Goal: Task Accomplishment & Management: Use online tool/utility

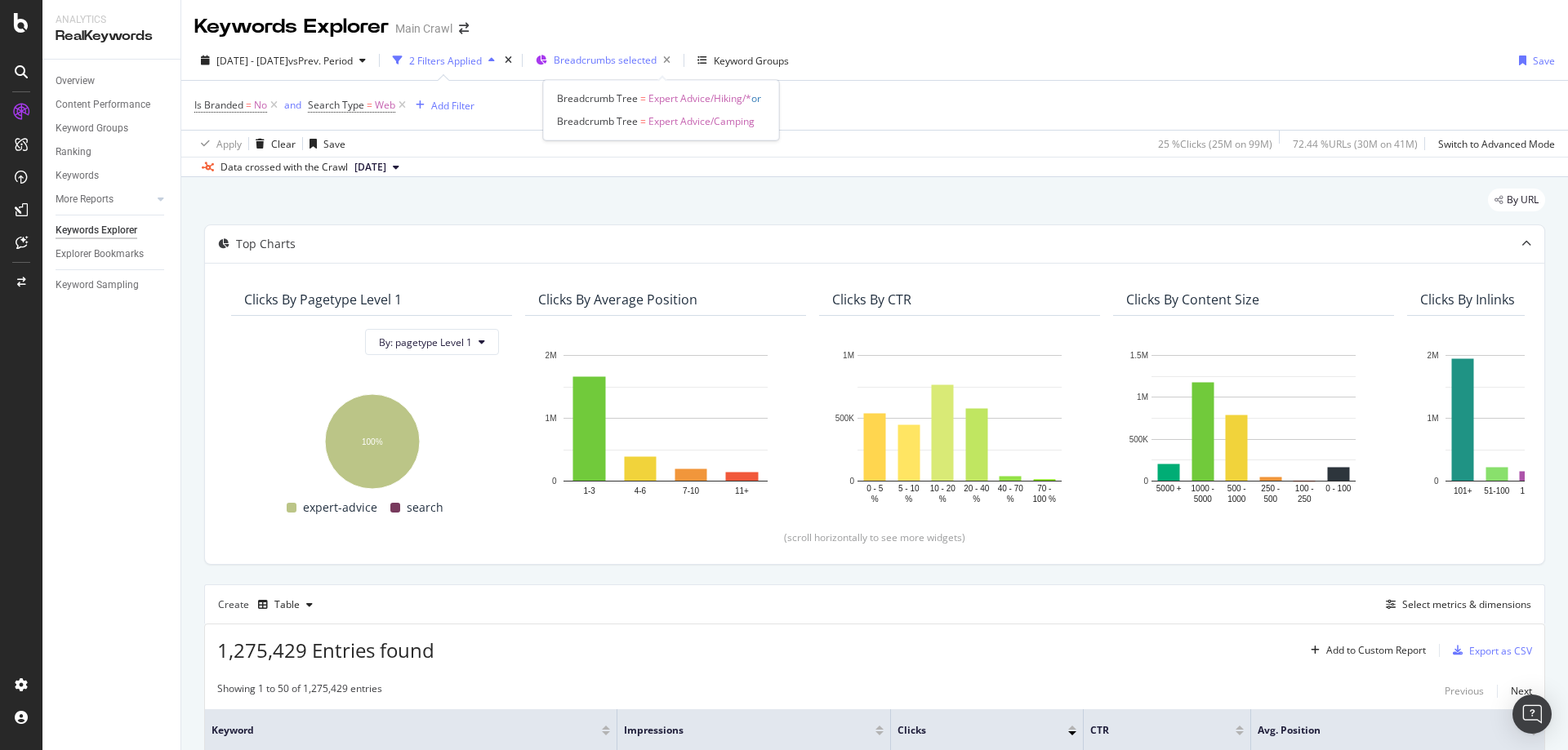
click at [657, 63] on span "Breadcrumbs selected" at bounding box center [605, 59] width 103 height 14
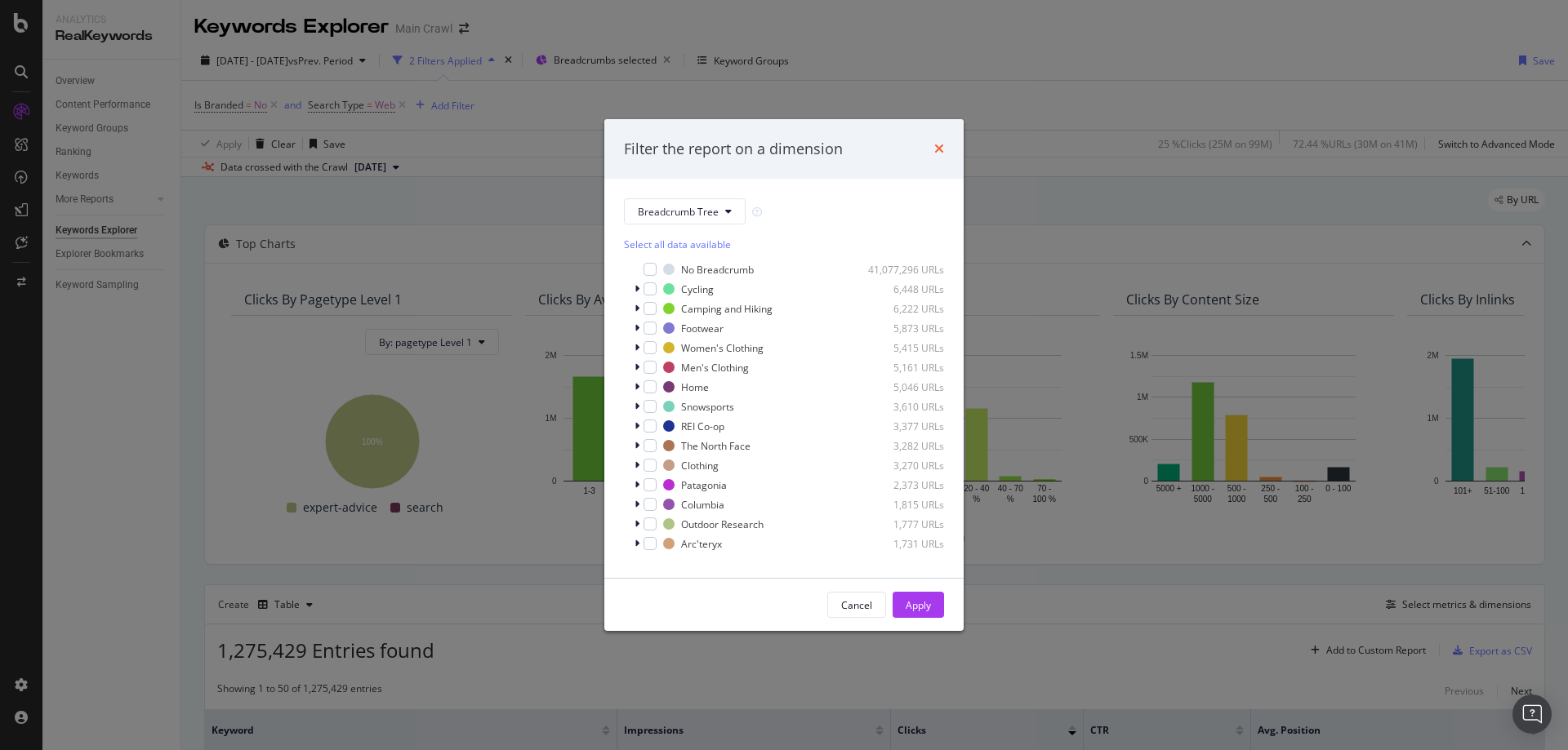
click at [942, 149] on icon "times" at bounding box center [939, 149] width 9 height 13
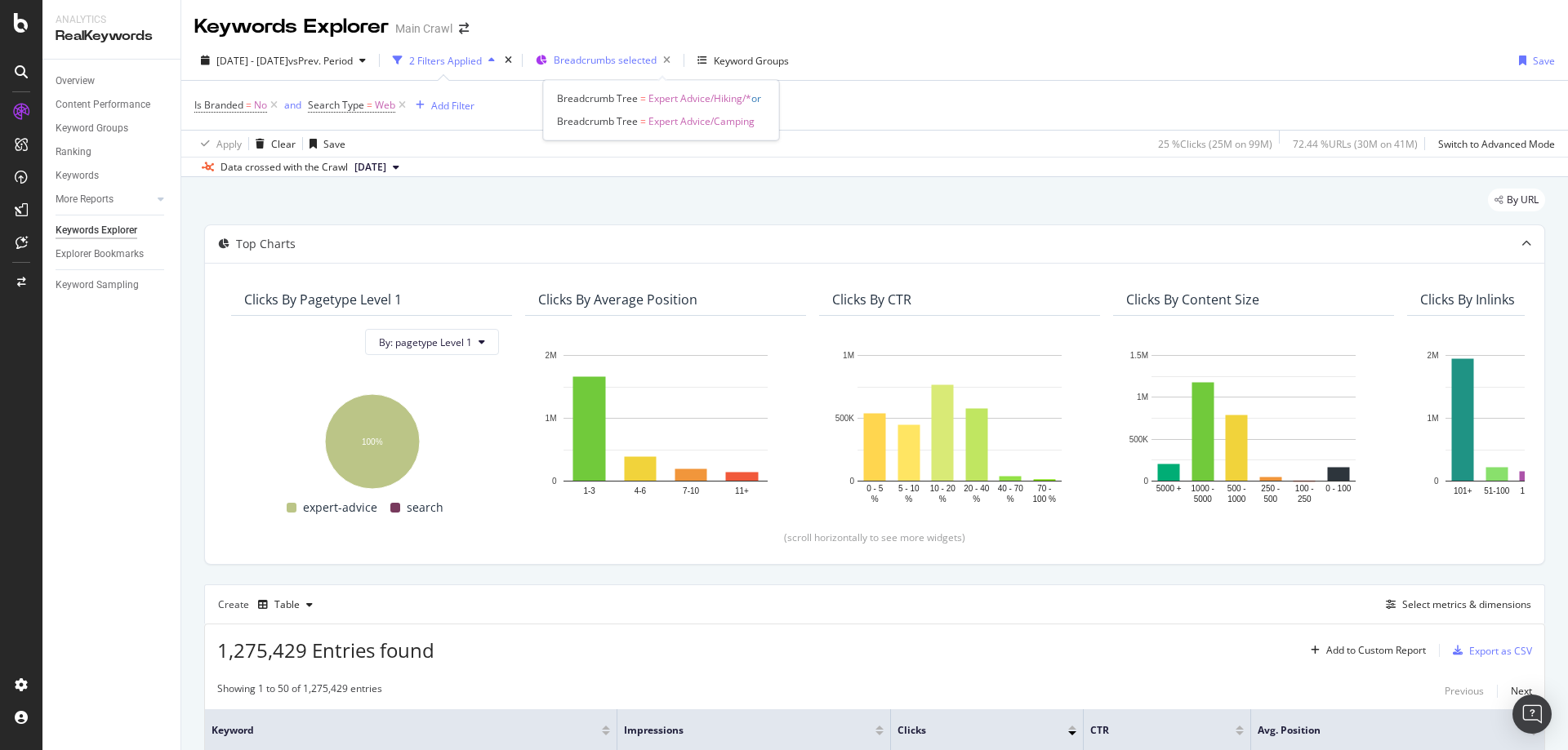
click at [547, 58] on icon "button" at bounding box center [542, 60] width 11 height 9
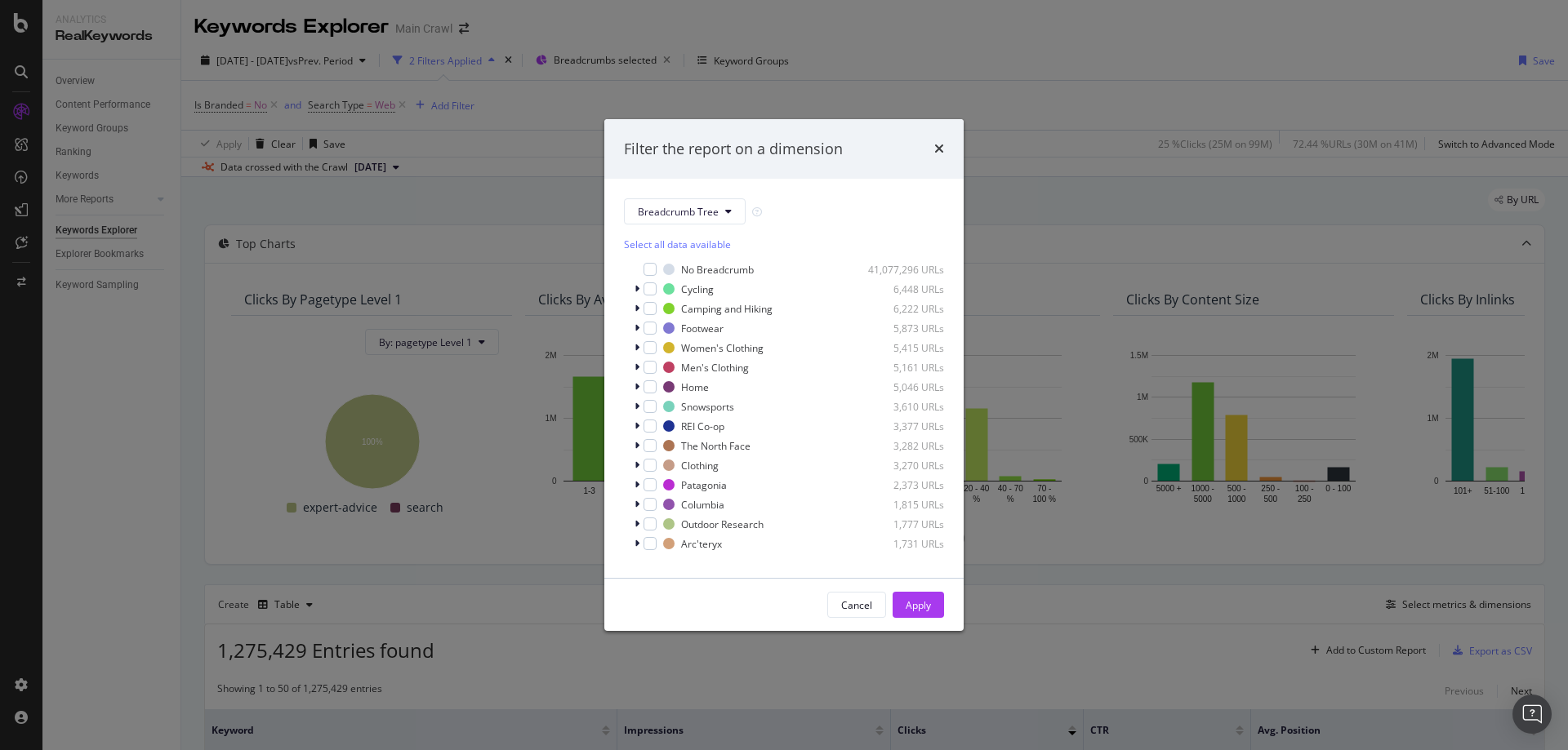
click at [709, 240] on div "Select all data available" at bounding box center [783, 244] width 320 height 14
click at [689, 249] on div "Unselect all data available" at bounding box center [783, 244] width 320 height 14
click at [642, 548] on span "Show 15 more" at bounding box center [667, 551] width 60 height 14
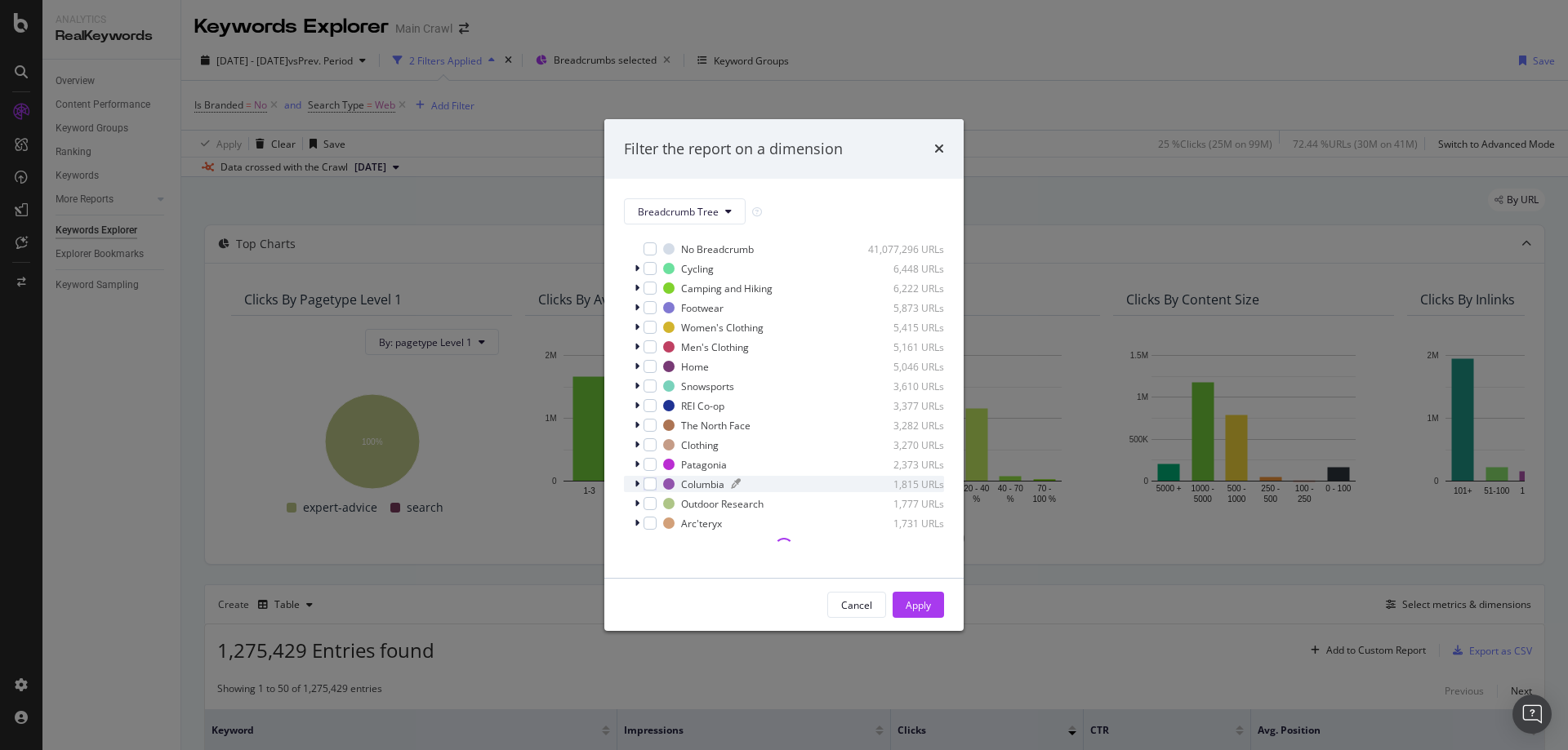
scroll to position [26, 0]
click at [941, 155] on icon "times" at bounding box center [939, 149] width 9 height 13
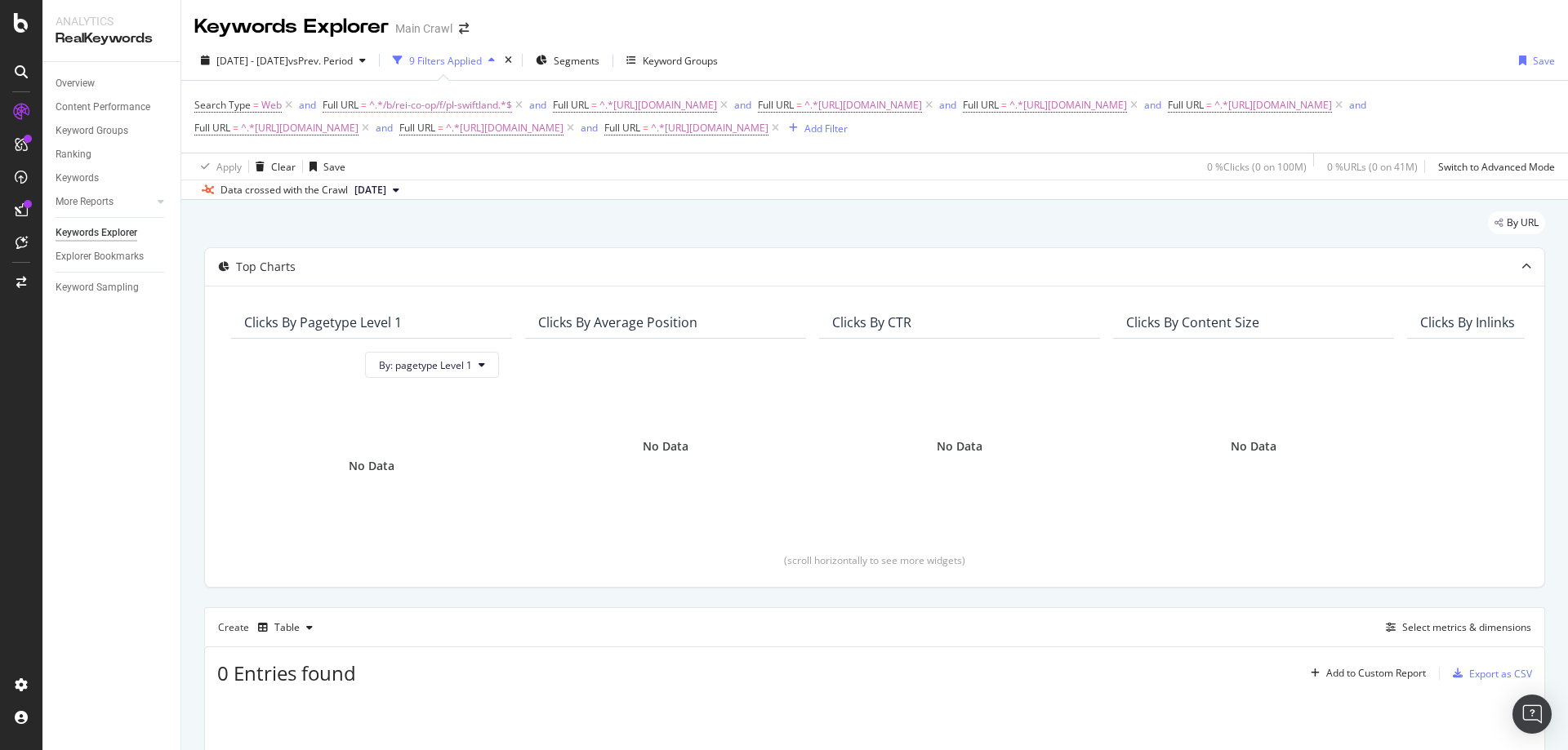
click at [414, 111] on span "^.*/b/rei-co-op/f/pl-swiftland.*$" at bounding box center [440, 106] width 142 height 23
click at [623, 140] on div "Search Type = Web and Full URL = ^.*/b/rei-co-op/f/pl-swiftland.*$ and Full URL…" at bounding box center [875, 117] width 1360 height 45
click at [769, 137] on icon at bounding box center [776, 127] width 14 height 16
click at [373, 129] on icon at bounding box center [365, 127] width 14 height 16
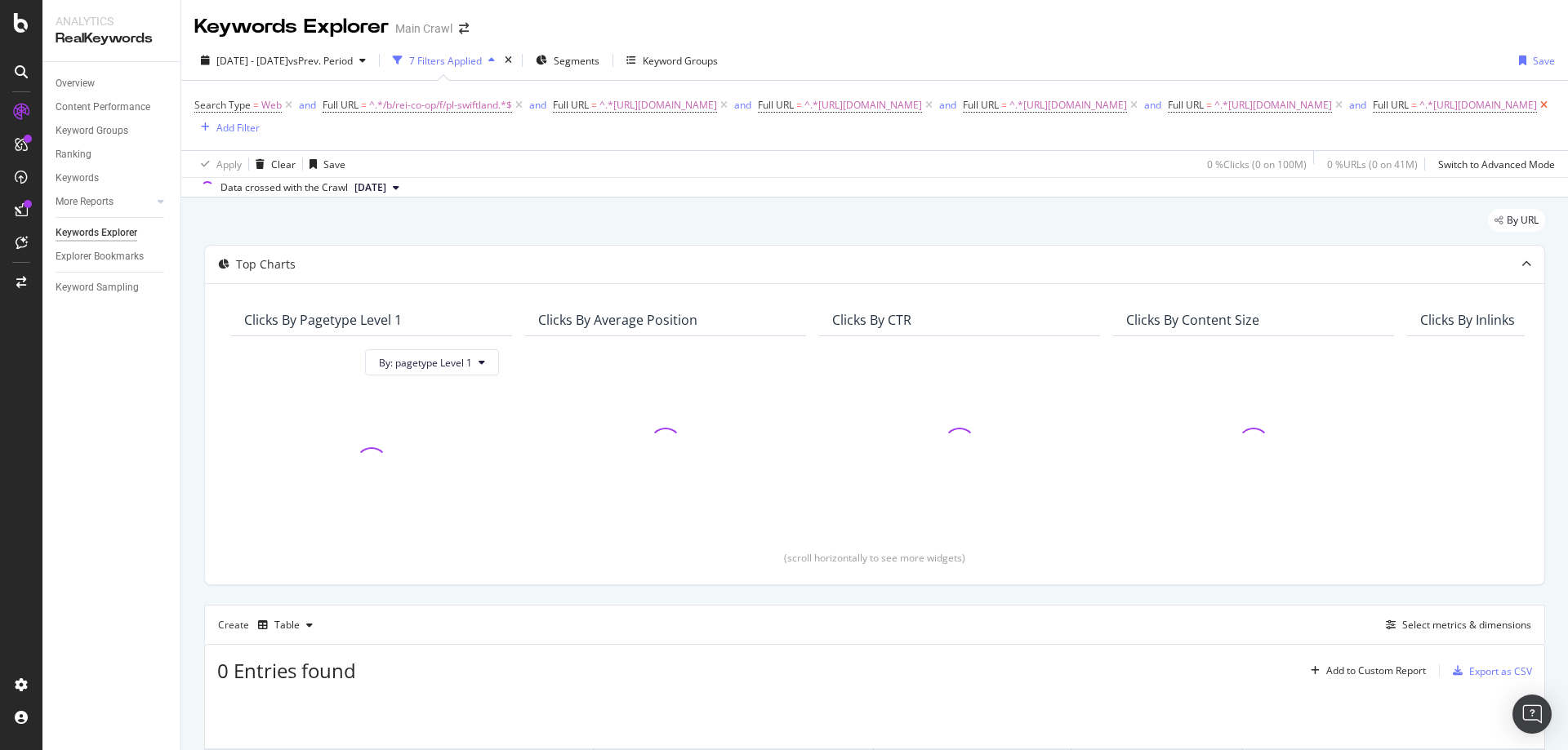
click at [1537, 113] on icon at bounding box center [1543, 105] width 14 height 16
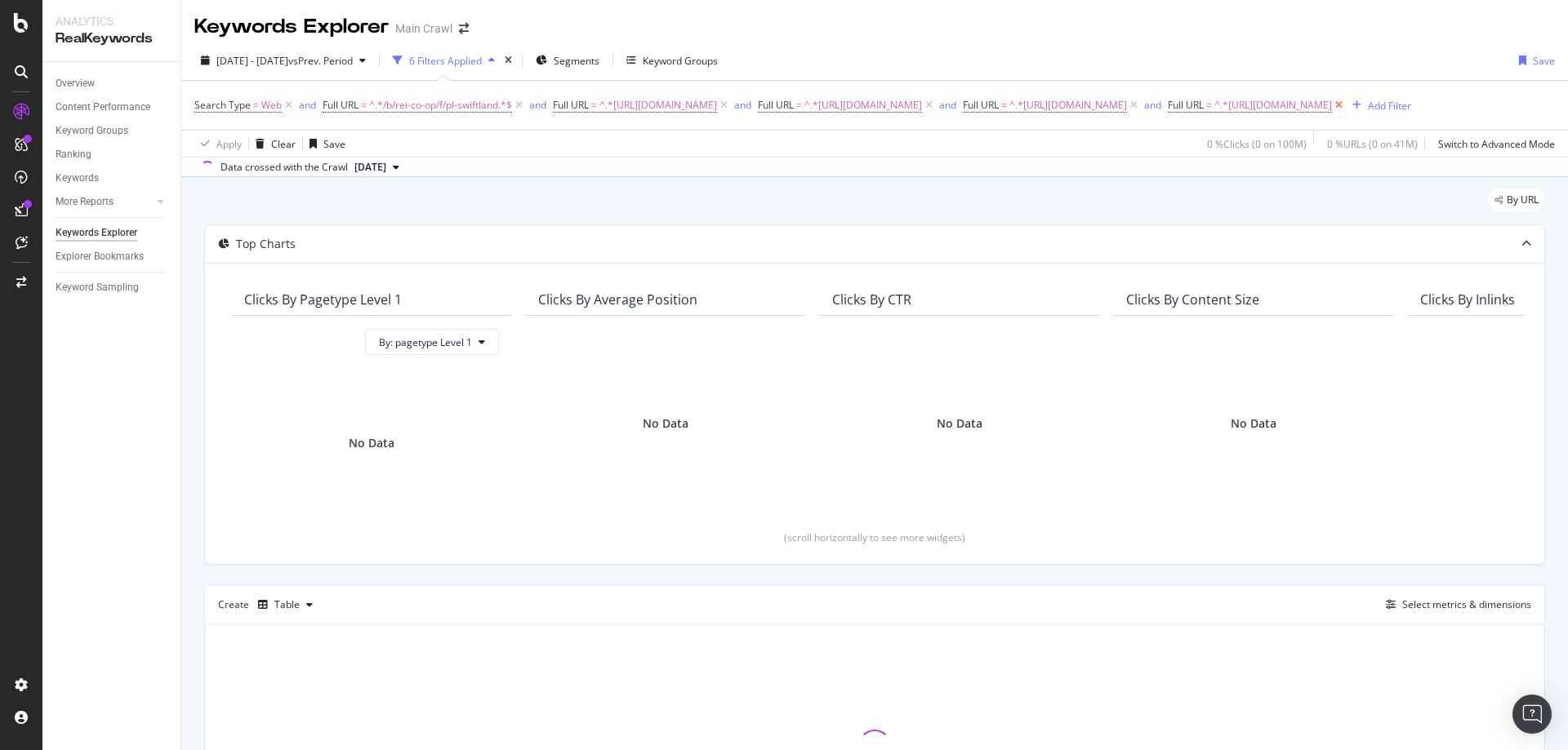
click at [1332, 113] on icon at bounding box center [1339, 105] width 14 height 16
click at [731, 104] on icon at bounding box center [724, 105] width 14 height 16
click at [731, 109] on icon at bounding box center [724, 105] width 14 height 16
click at [731, 106] on icon at bounding box center [724, 105] width 14 height 16
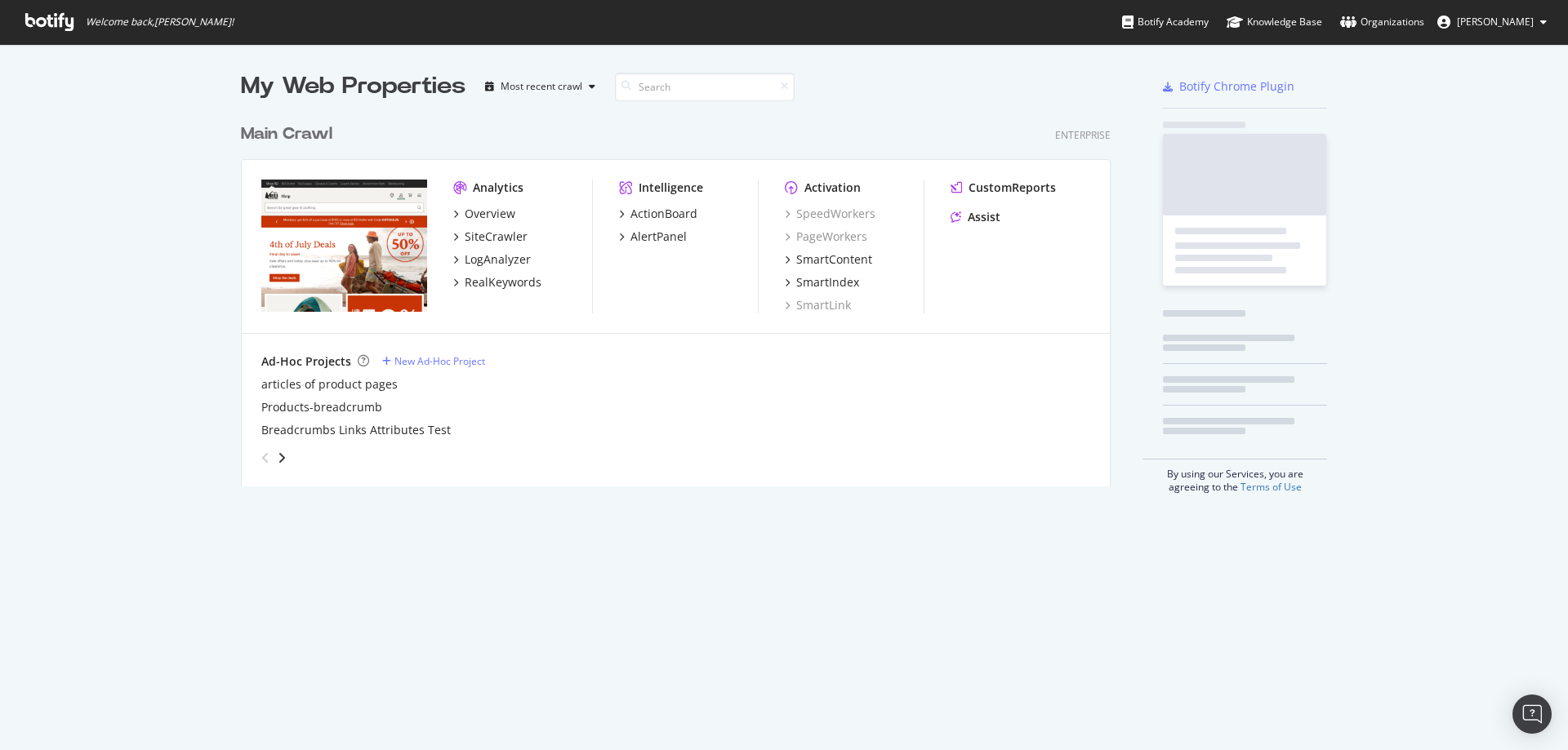
scroll to position [372, 871]
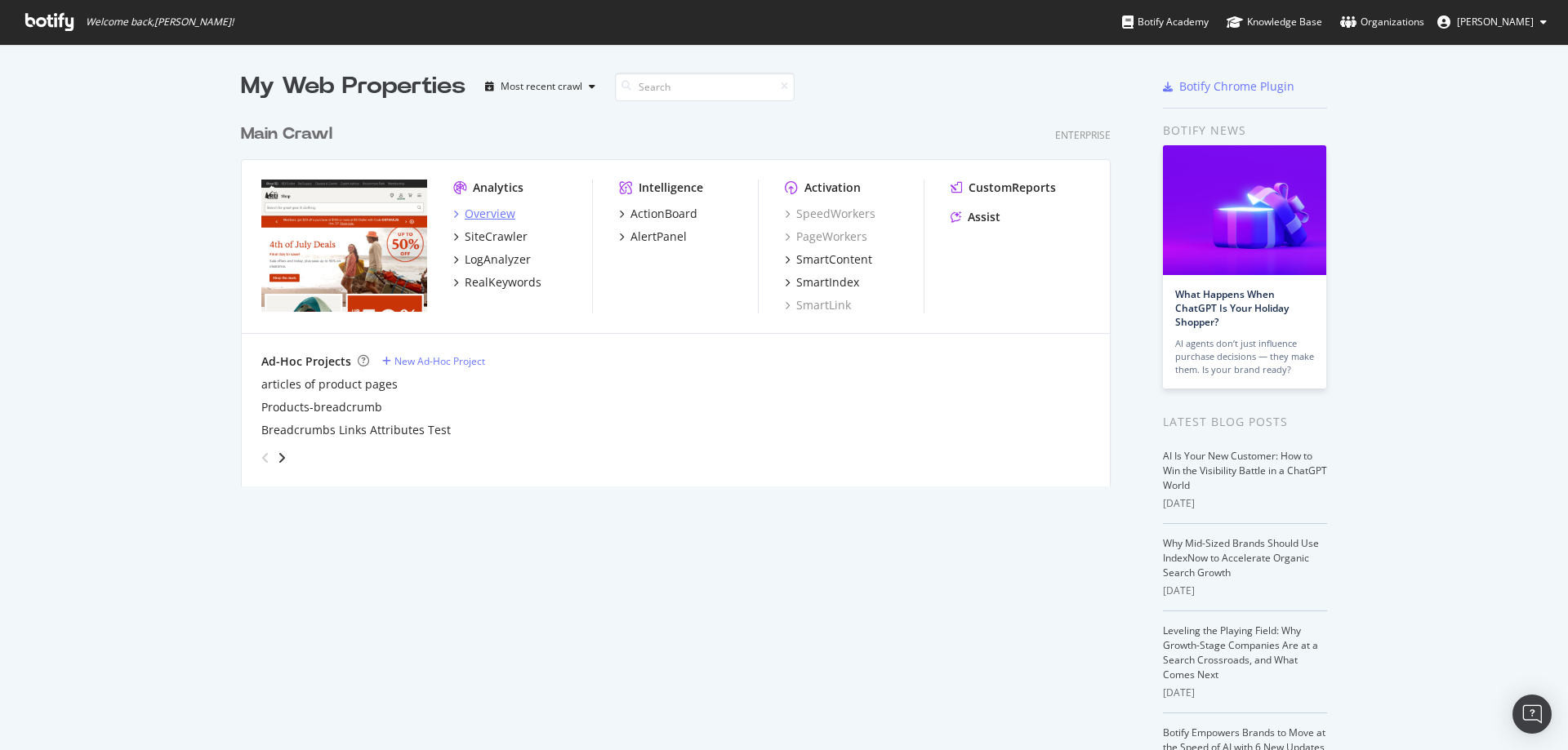
click at [492, 213] on div "Overview" at bounding box center [491, 213] width 51 height 16
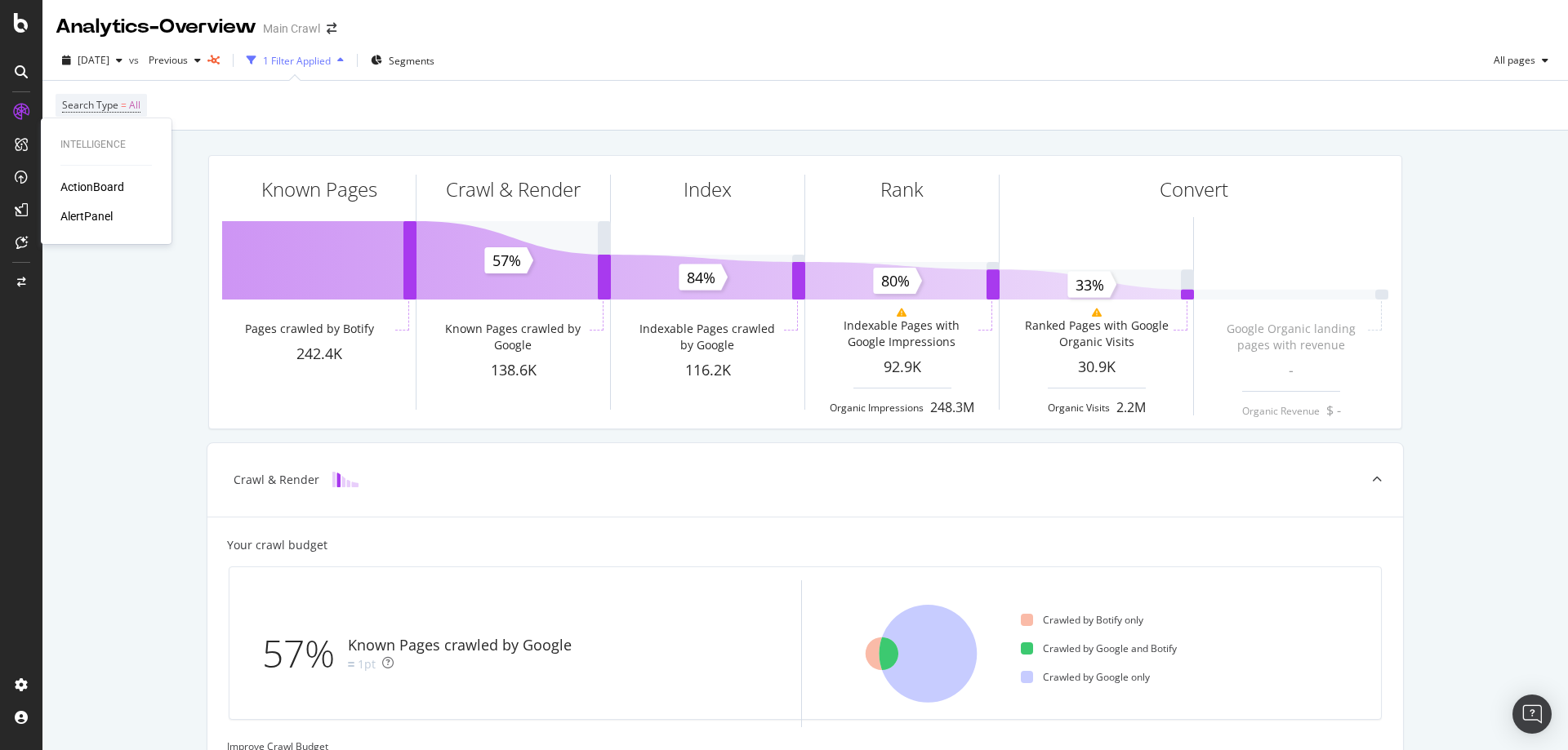
click at [90, 165] on div at bounding box center [106, 165] width 92 height 1
click at [109, 248] on div "RealKeywords" at bounding box center [96, 242] width 73 height 16
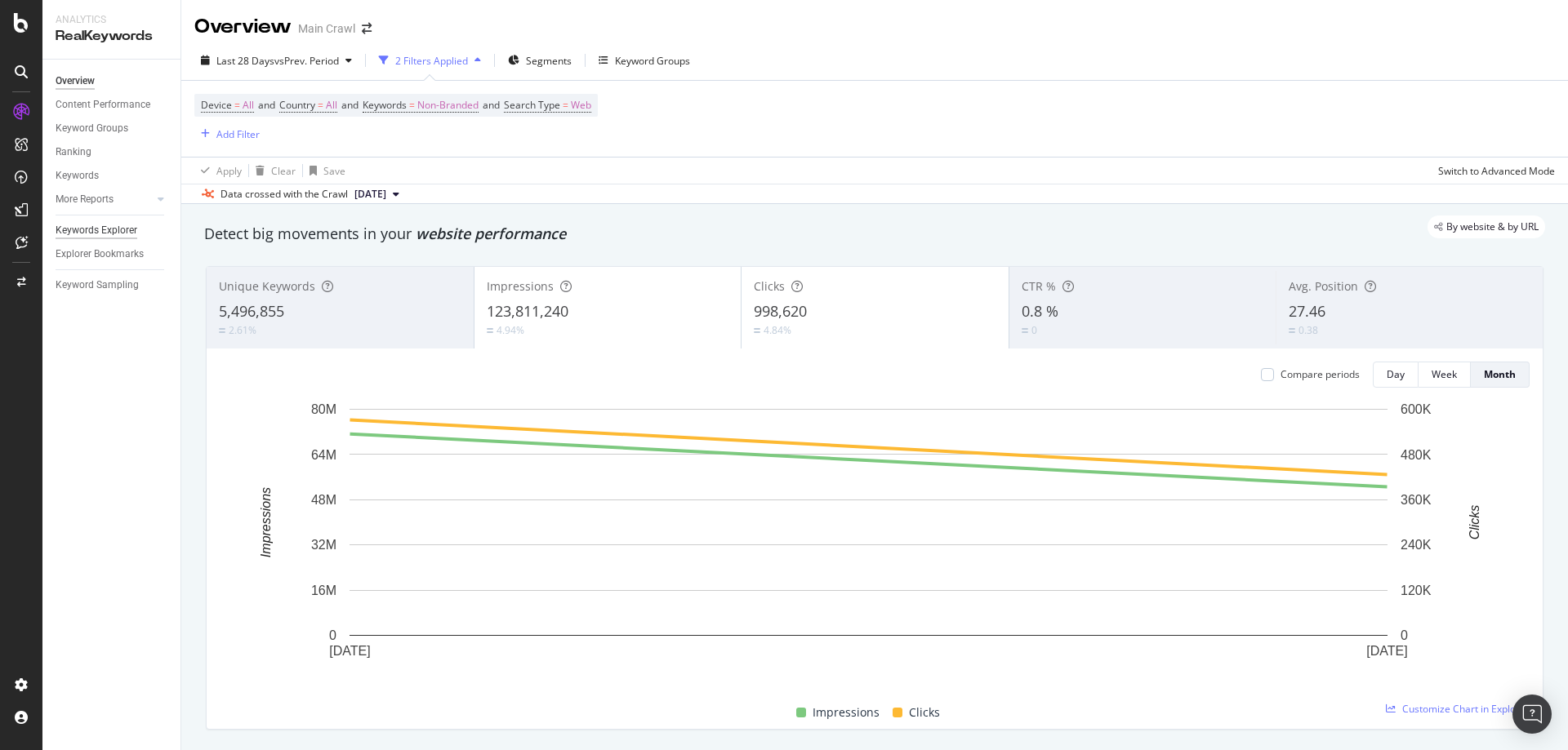
click at [117, 226] on div "Keywords Explorer" at bounding box center [96, 230] width 82 height 17
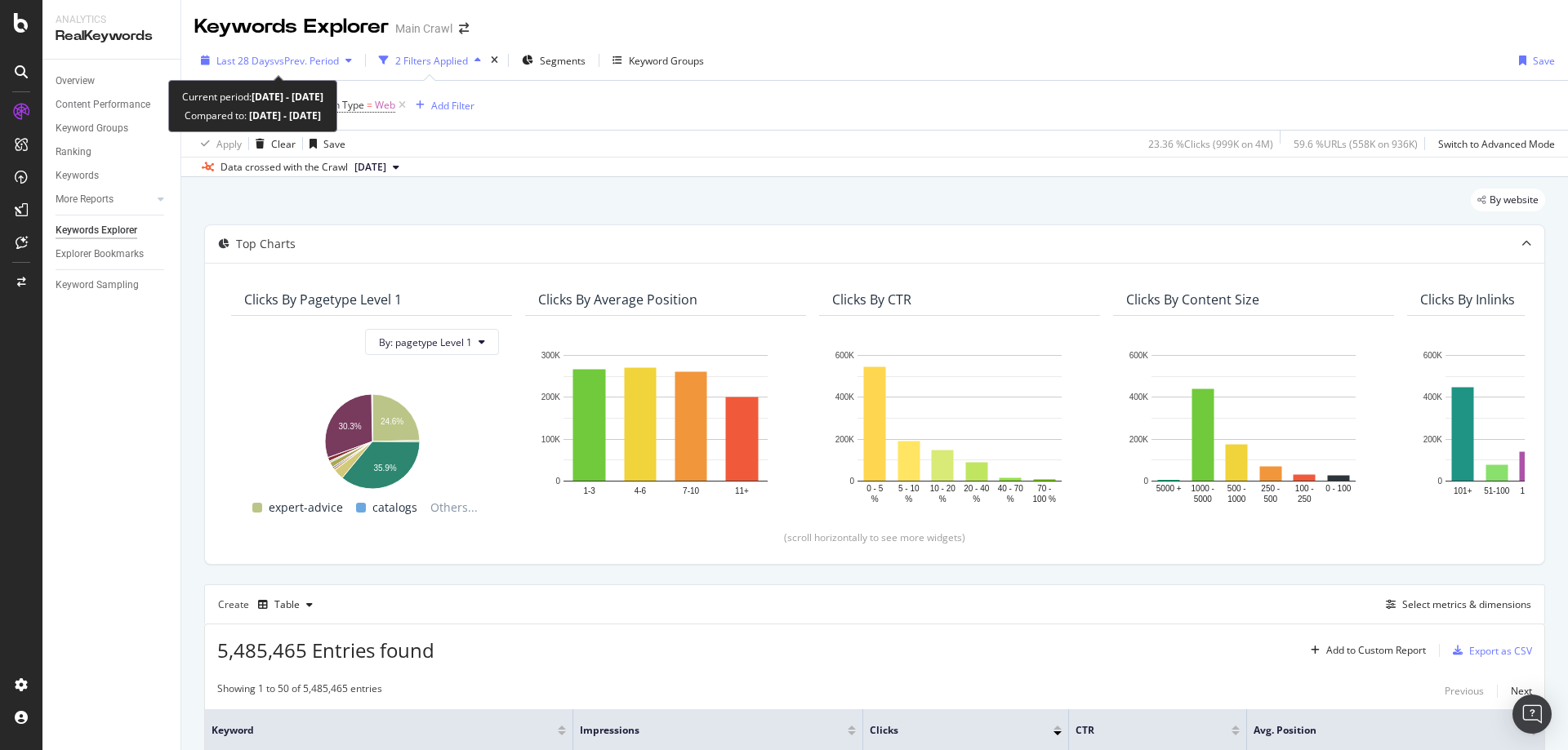
click at [259, 60] on span "Last 28 Days" at bounding box center [244, 60] width 58 height 14
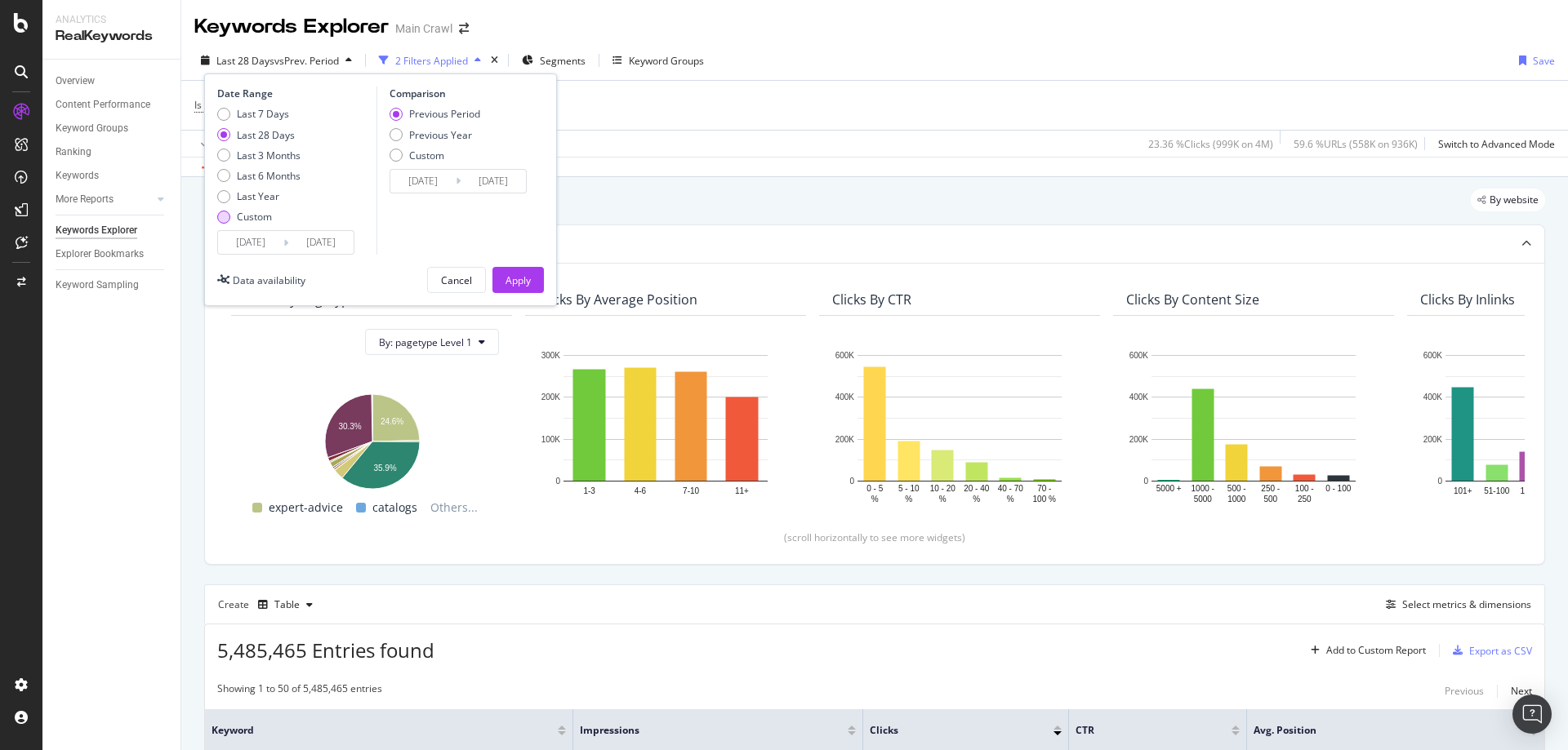
click at [255, 218] on div "Custom" at bounding box center [254, 216] width 35 height 14
click at [255, 241] on input "2025/07/16" at bounding box center [250, 242] width 65 height 23
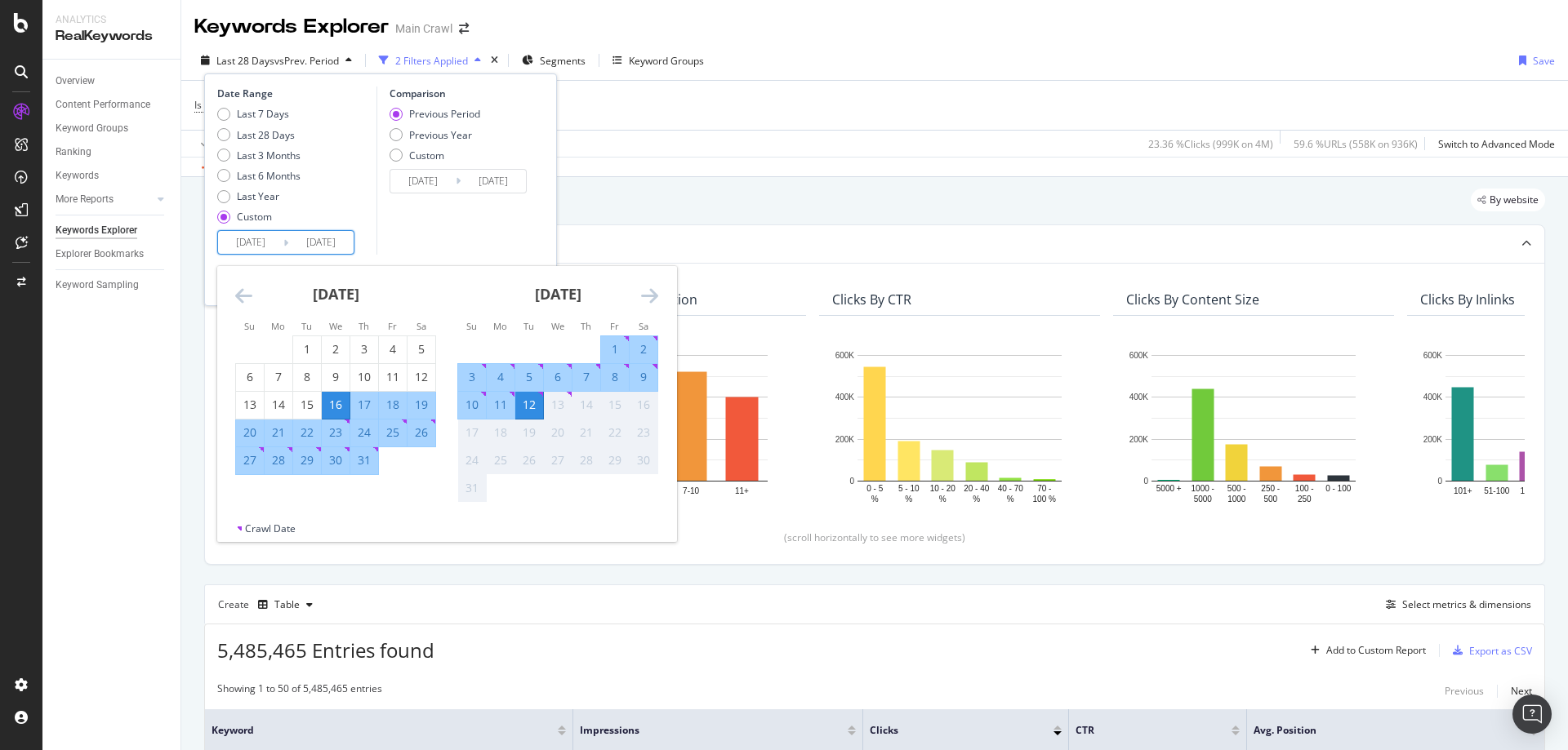
click at [248, 292] on icon "Move backward to switch to the previous month." at bounding box center [243, 295] width 17 height 20
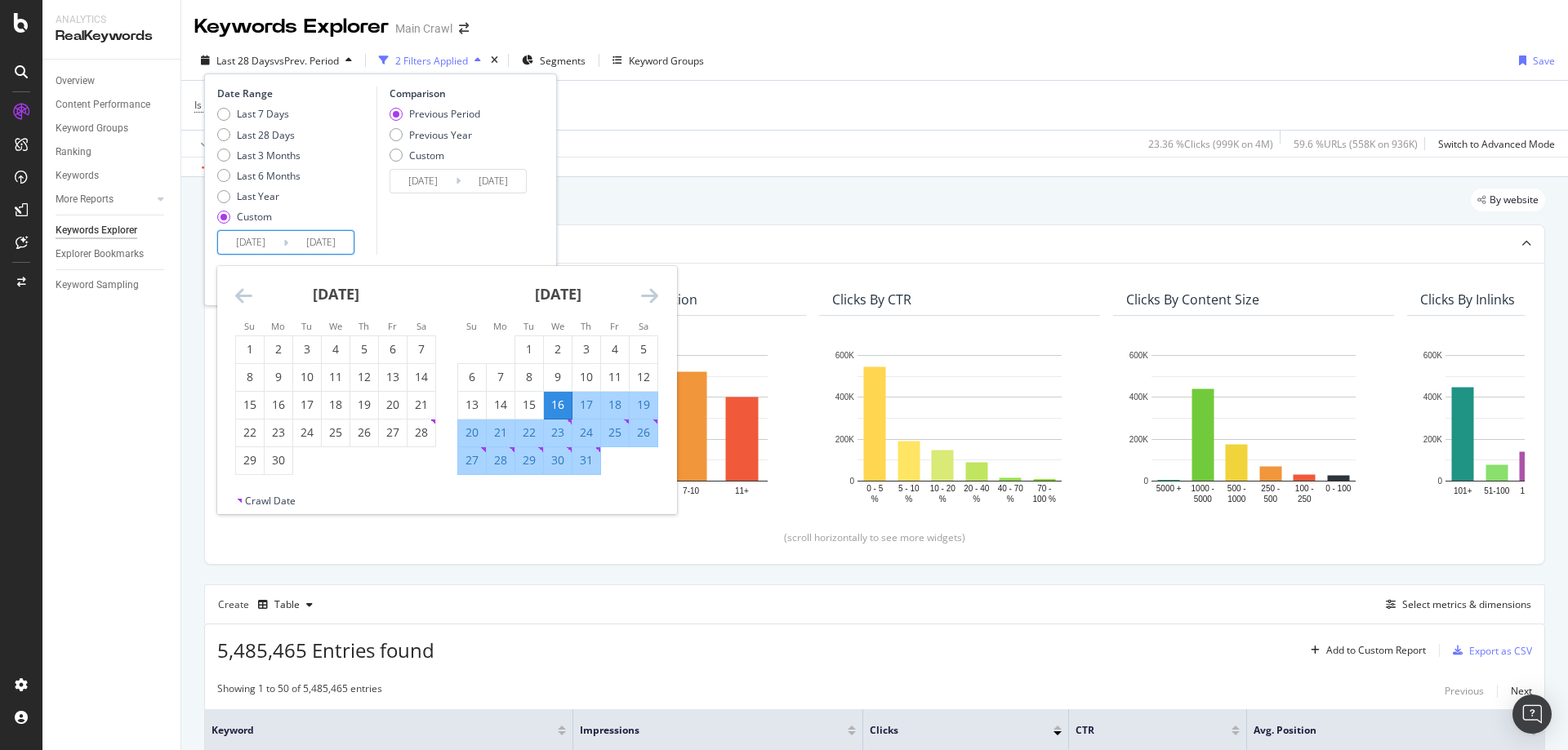
click at [248, 292] on icon "Move backward to switch to the previous month." at bounding box center [243, 295] width 17 height 20
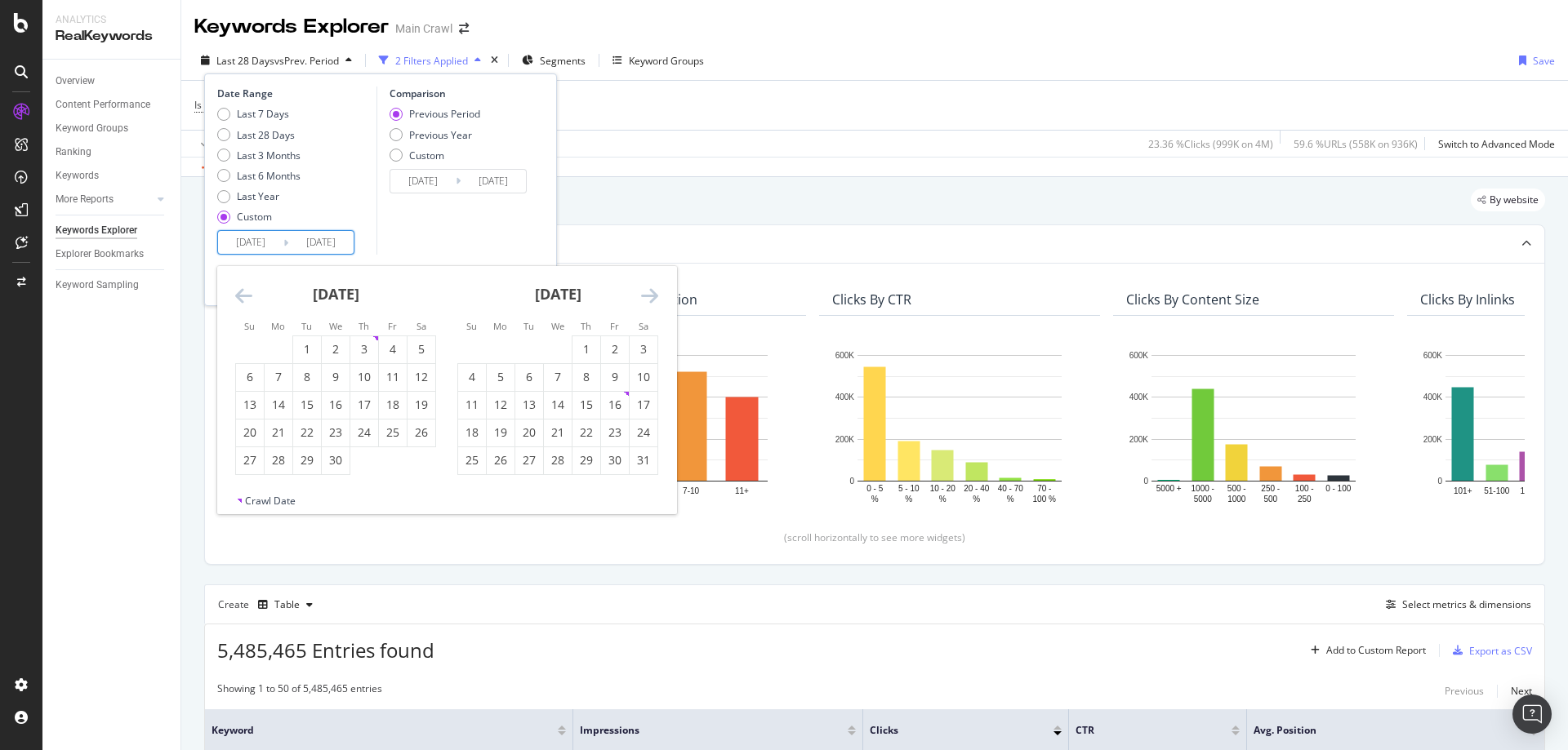
click at [248, 292] on icon "Move backward to switch to the previous month." at bounding box center [243, 295] width 17 height 20
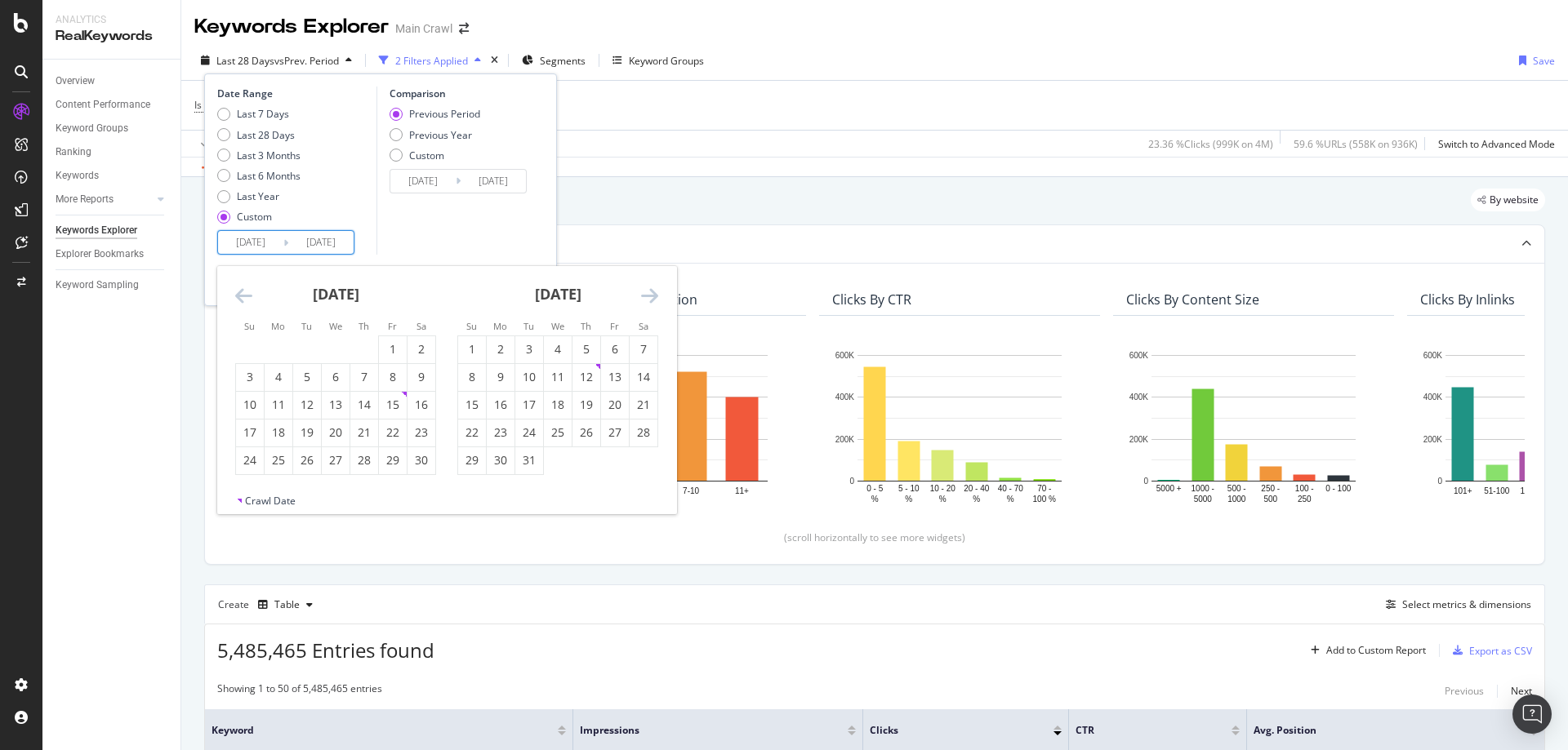
click at [248, 292] on icon "Move backward to switch to the previous month." at bounding box center [243, 295] width 17 height 20
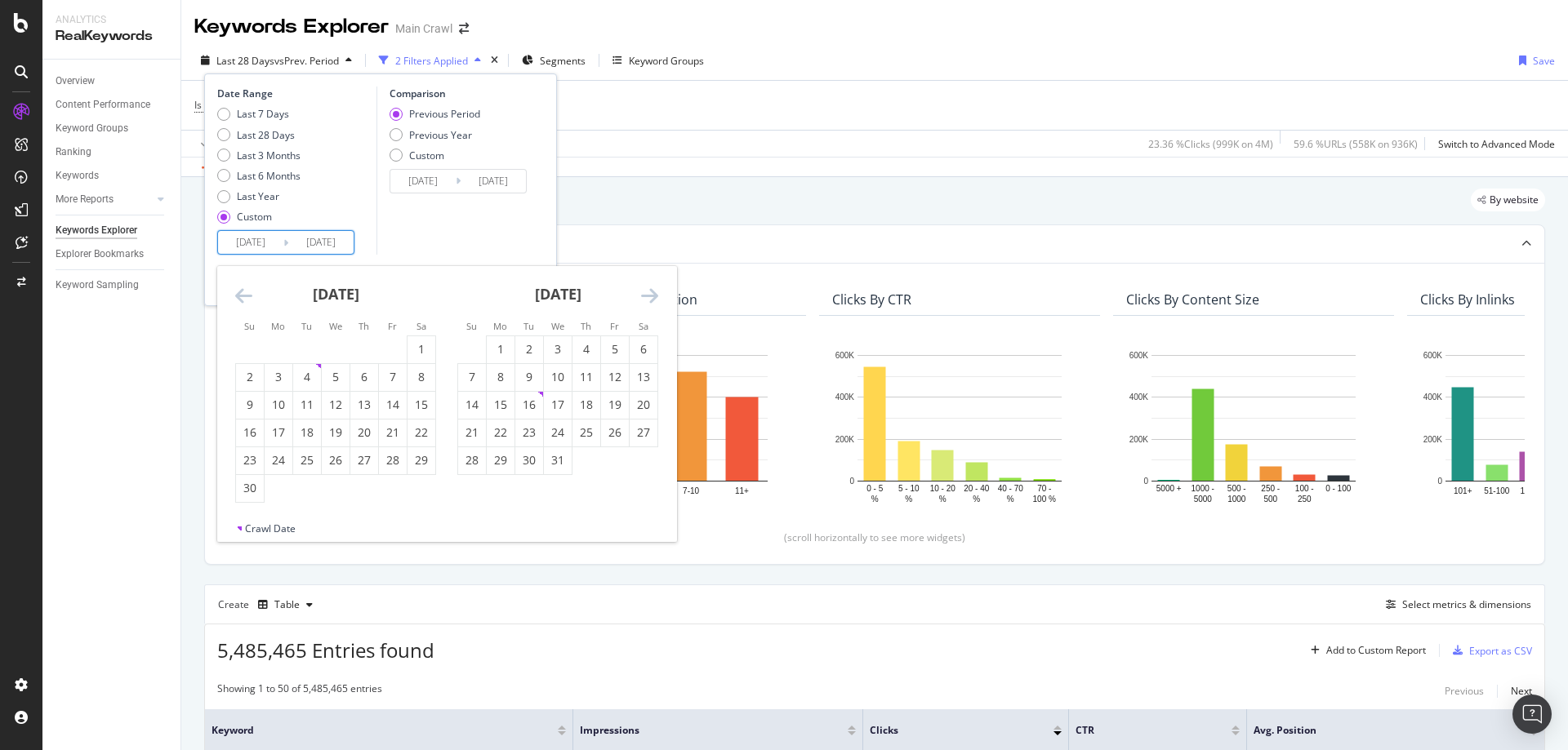
click at [248, 292] on icon "Move backward to switch to the previous month." at bounding box center [243, 295] width 17 height 20
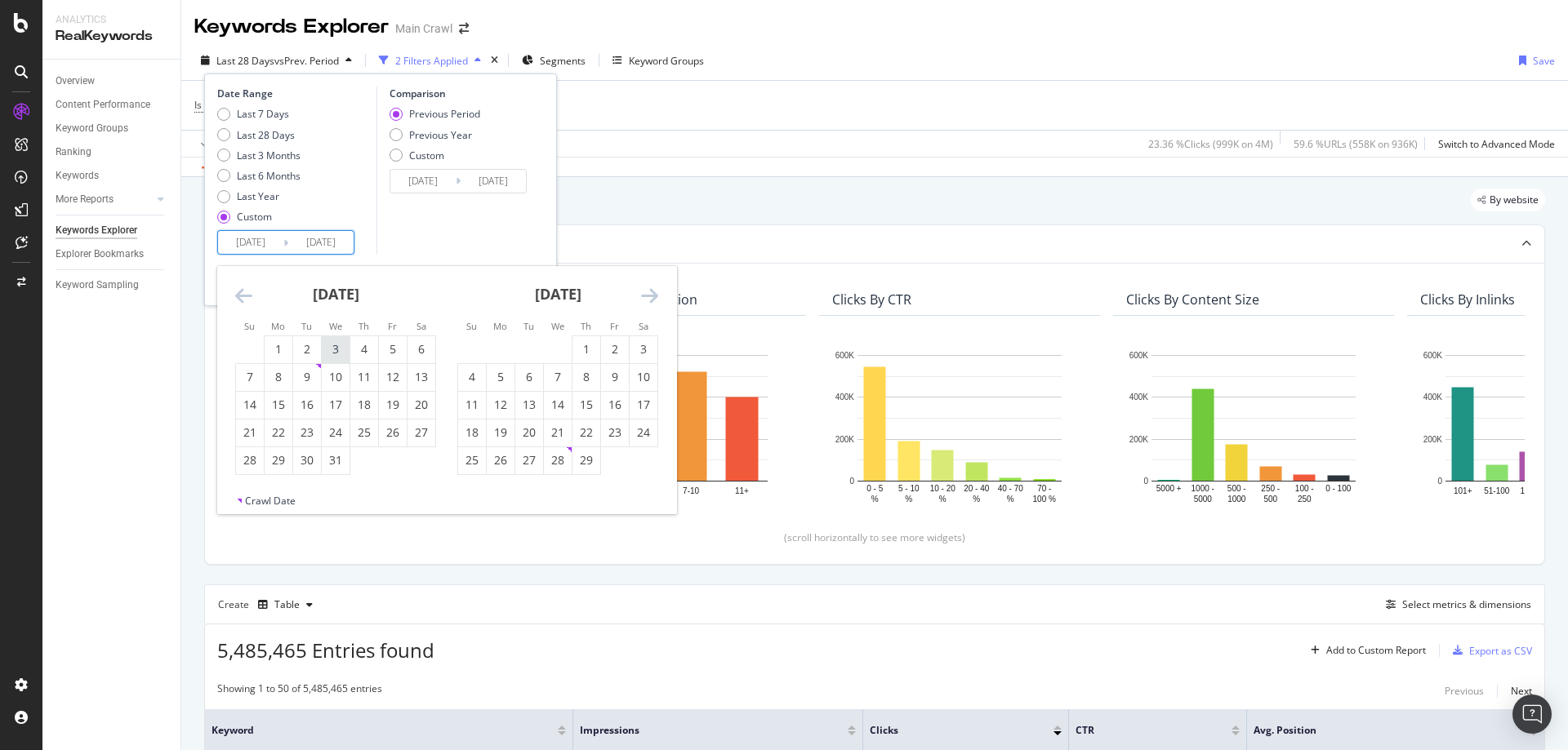
drag, startPoint x: 284, startPoint y: 353, endPoint x: 345, endPoint y: 336, distance: 63.3
click at [284, 352] on div "1" at bounding box center [277, 349] width 27 height 16
type input "2024/01/01"
type input "2022/05/20"
type input "2023/12/31"
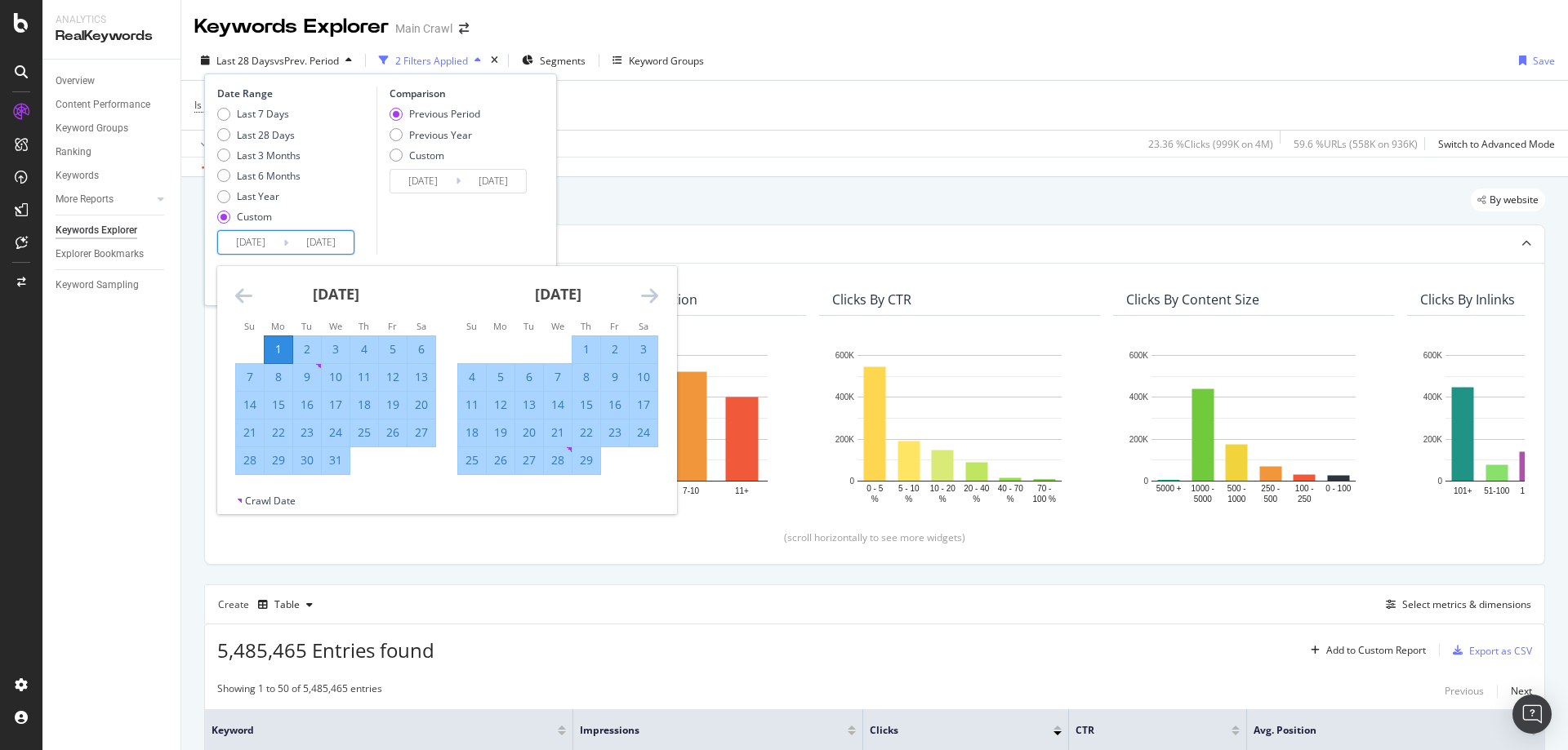
click at [641, 292] on icon "Move forward to switch to the next month." at bounding box center [649, 295] width 17 height 20
click at [648, 294] on icon "Move forward to switch to the next month." at bounding box center [649, 295] width 17 height 20
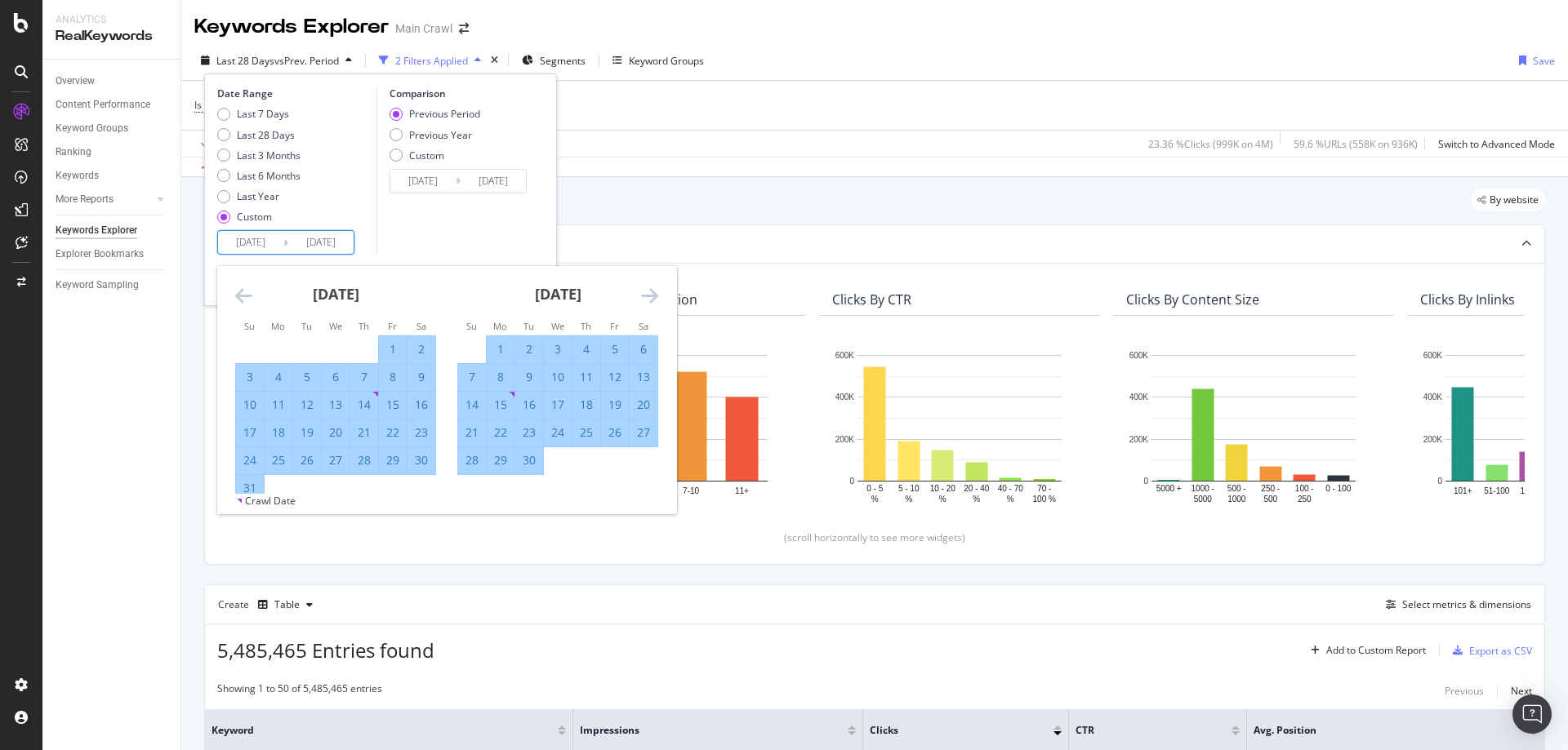
click at [648, 294] on icon "Move forward to switch to the next month." at bounding box center [649, 295] width 17 height 20
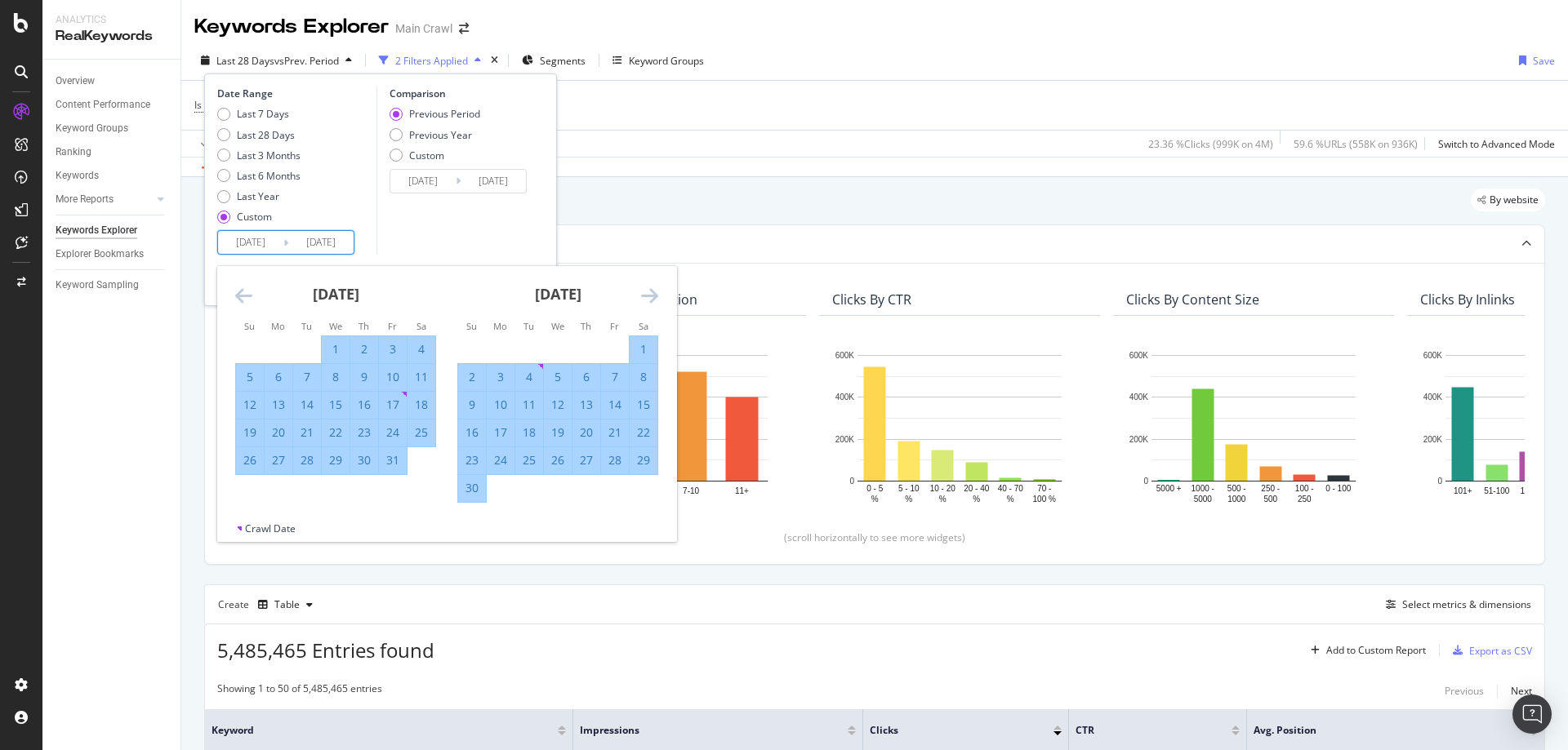
click at [648, 294] on icon "Move forward to switch to the next month." at bounding box center [649, 295] width 17 height 20
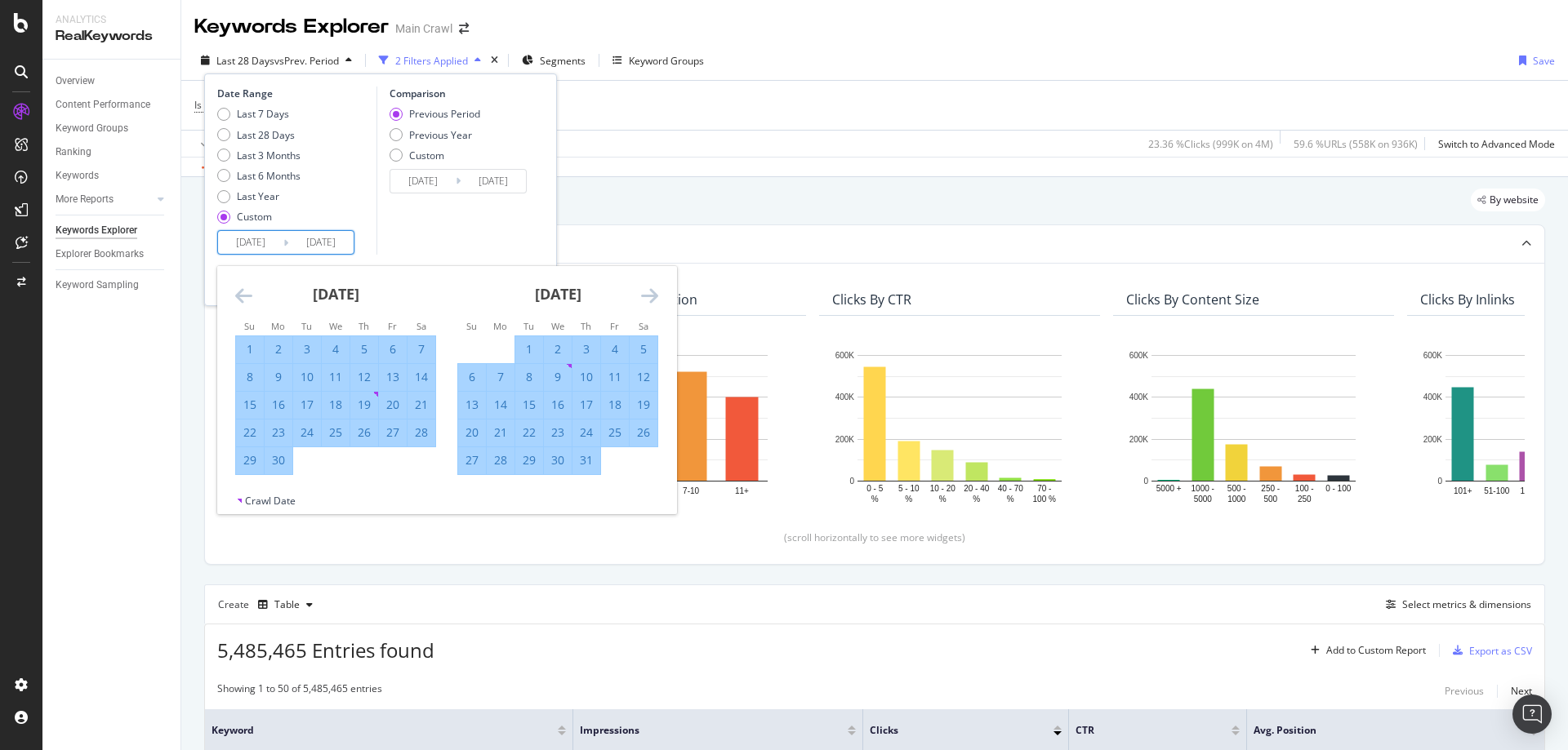
click at [648, 294] on icon "Move forward to switch to the next month." at bounding box center [649, 295] width 17 height 20
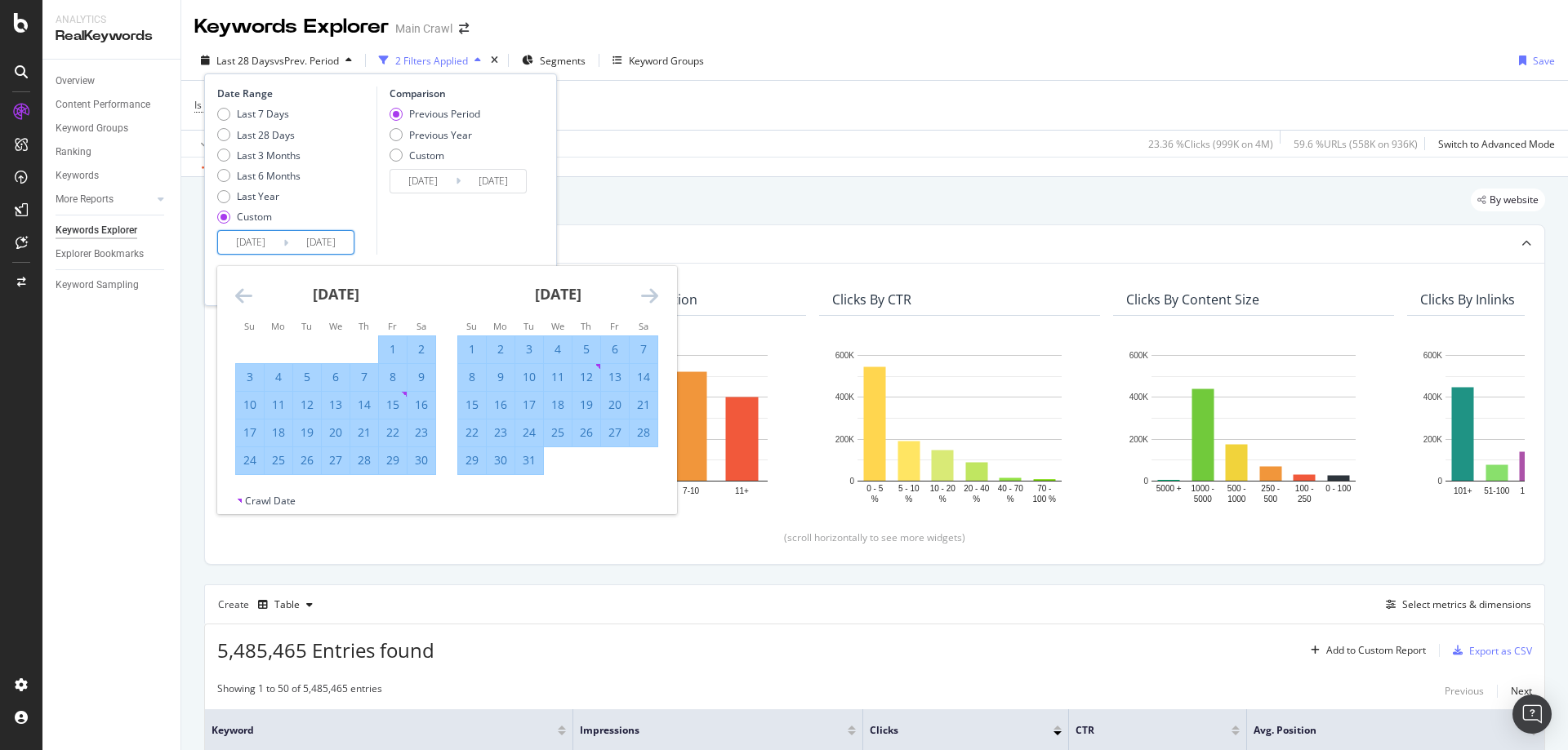
click at [648, 294] on icon "Move forward to switch to the next month." at bounding box center [649, 295] width 17 height 20
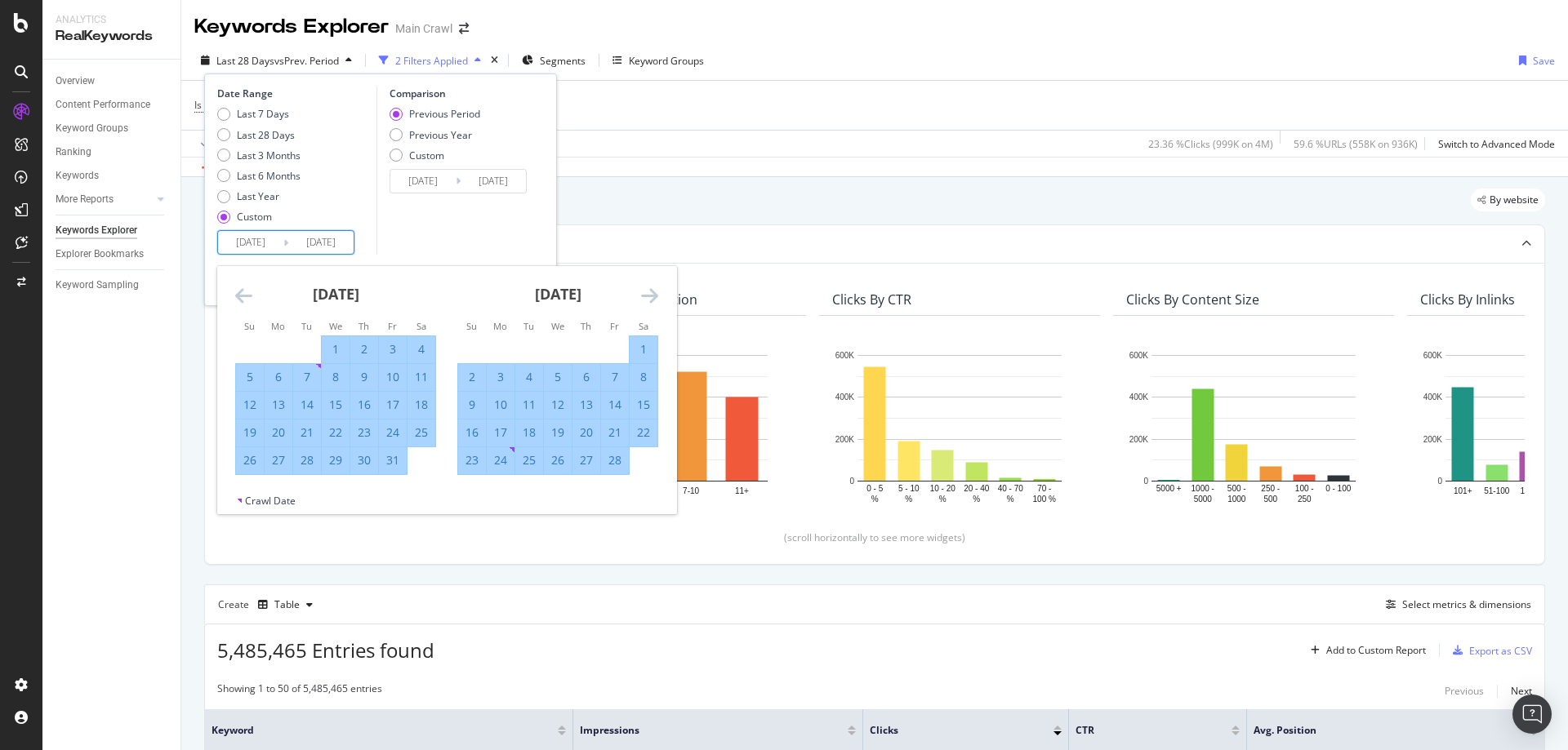
click at [648, 294] on icon "Move forward to switch to the next month." at bounding box center [649, 295] width 17 height 20
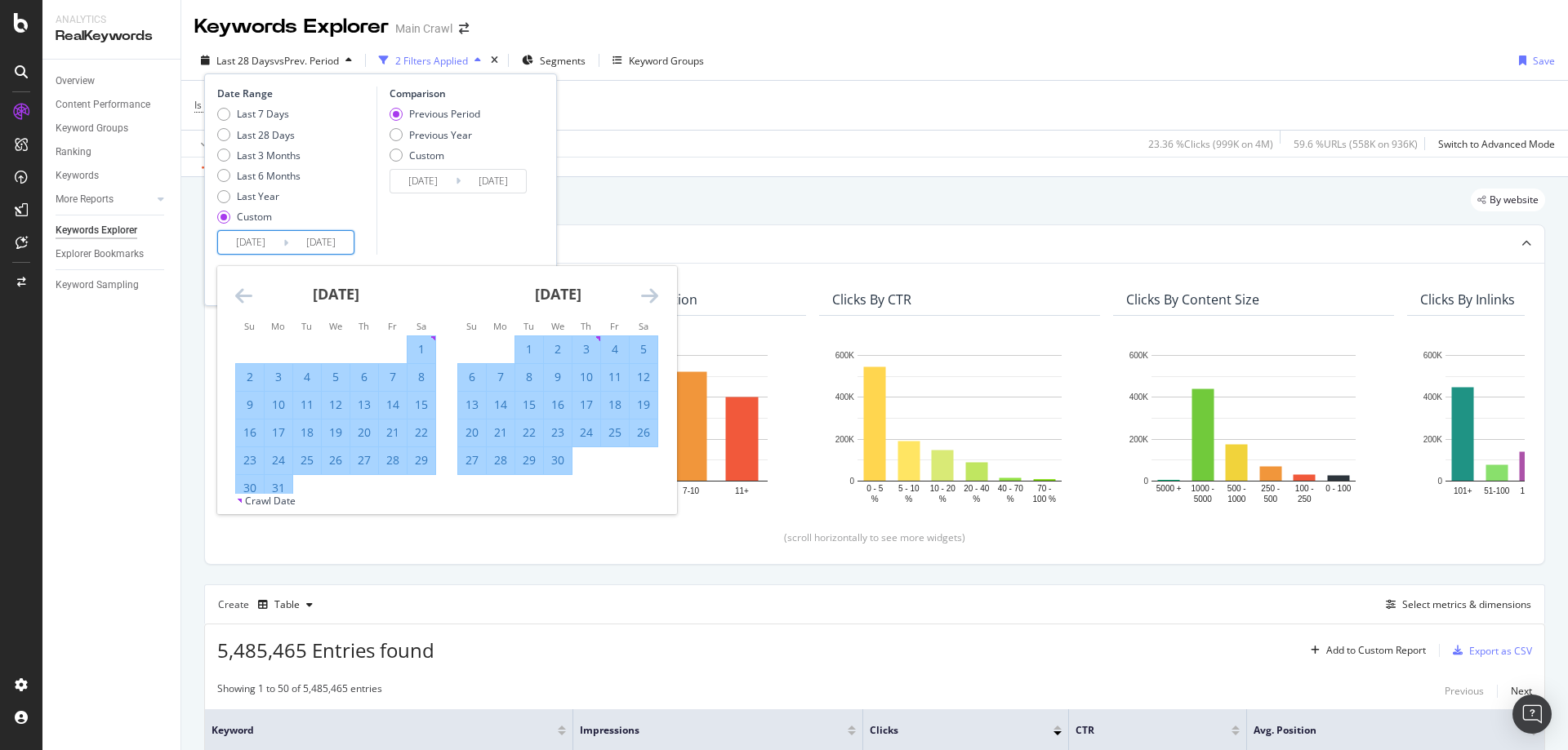
click at [648, 294] on icon "Move forward to switch to the next month." at bounding box center [649, 295] width 17 height 20
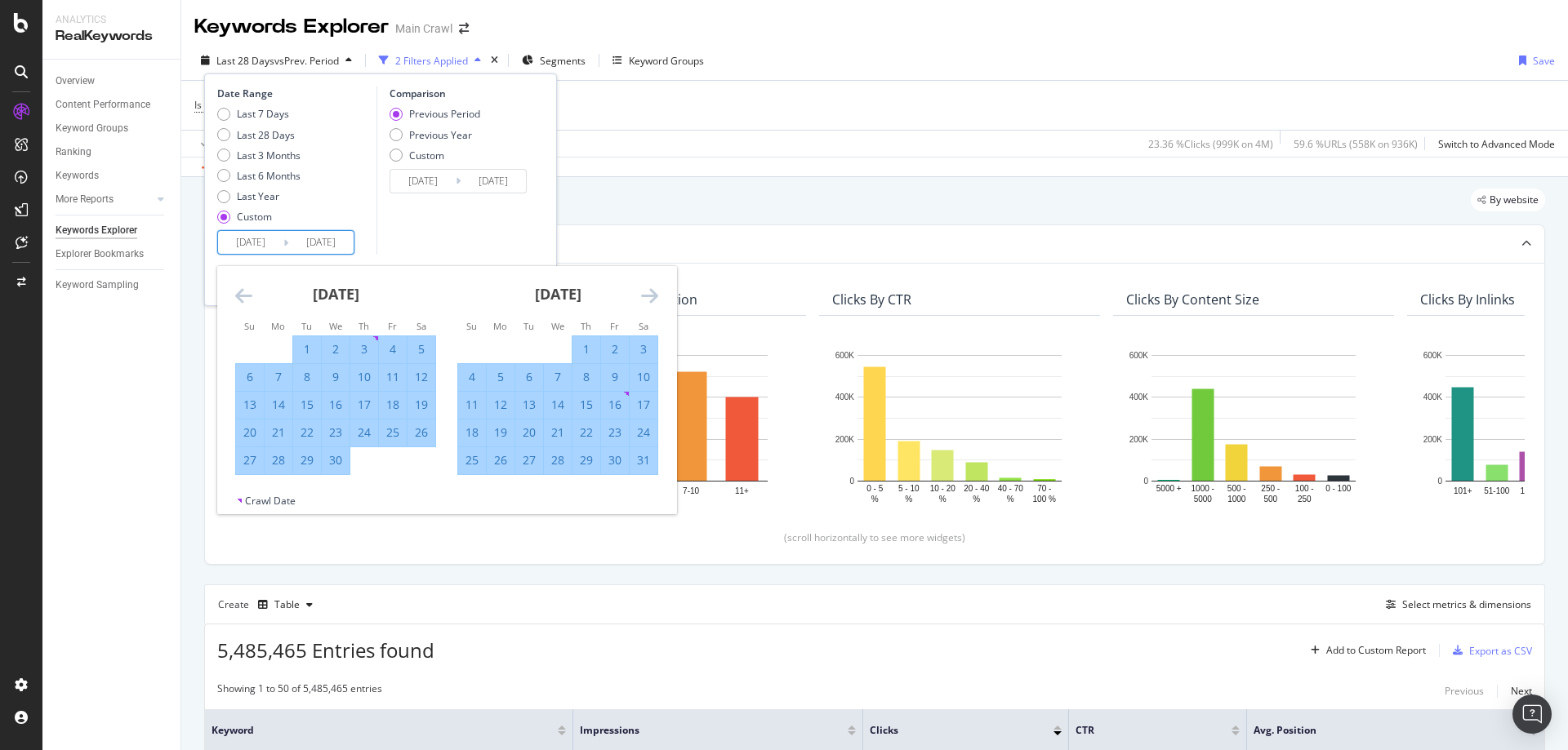
click at [648, 294] on icon "Move forward to switch to the next month." at bounding box center [649, 295] width 17 height 20
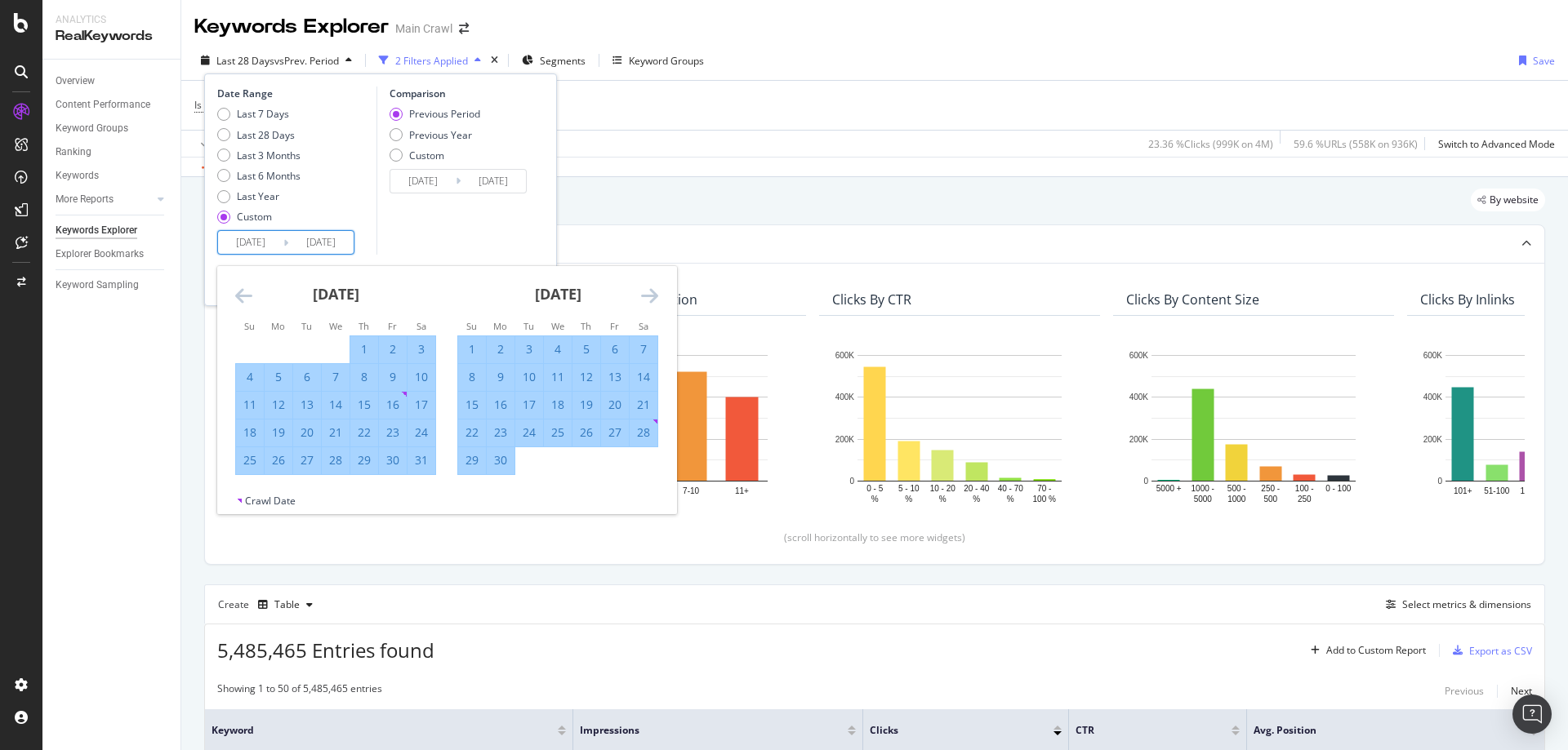
click at [648, 294] on icon "Move forward to switch to the next month." at bounding box center [649, 295] width 17 height 20
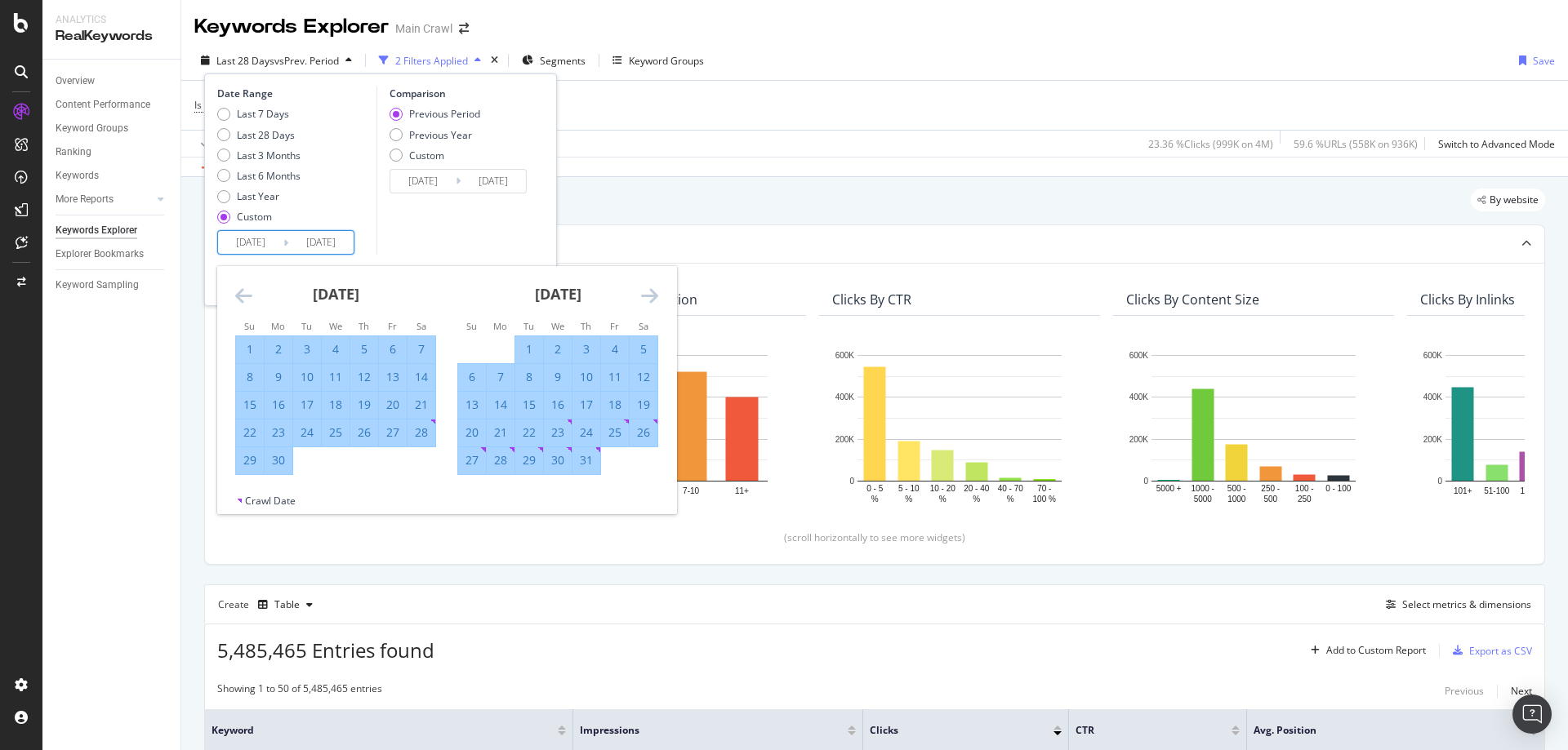
click at [590, 455] on div "31" at bounding box center [586, 460] width 27 height 16
type input "2025/07/31"
type input "2022/06/01"
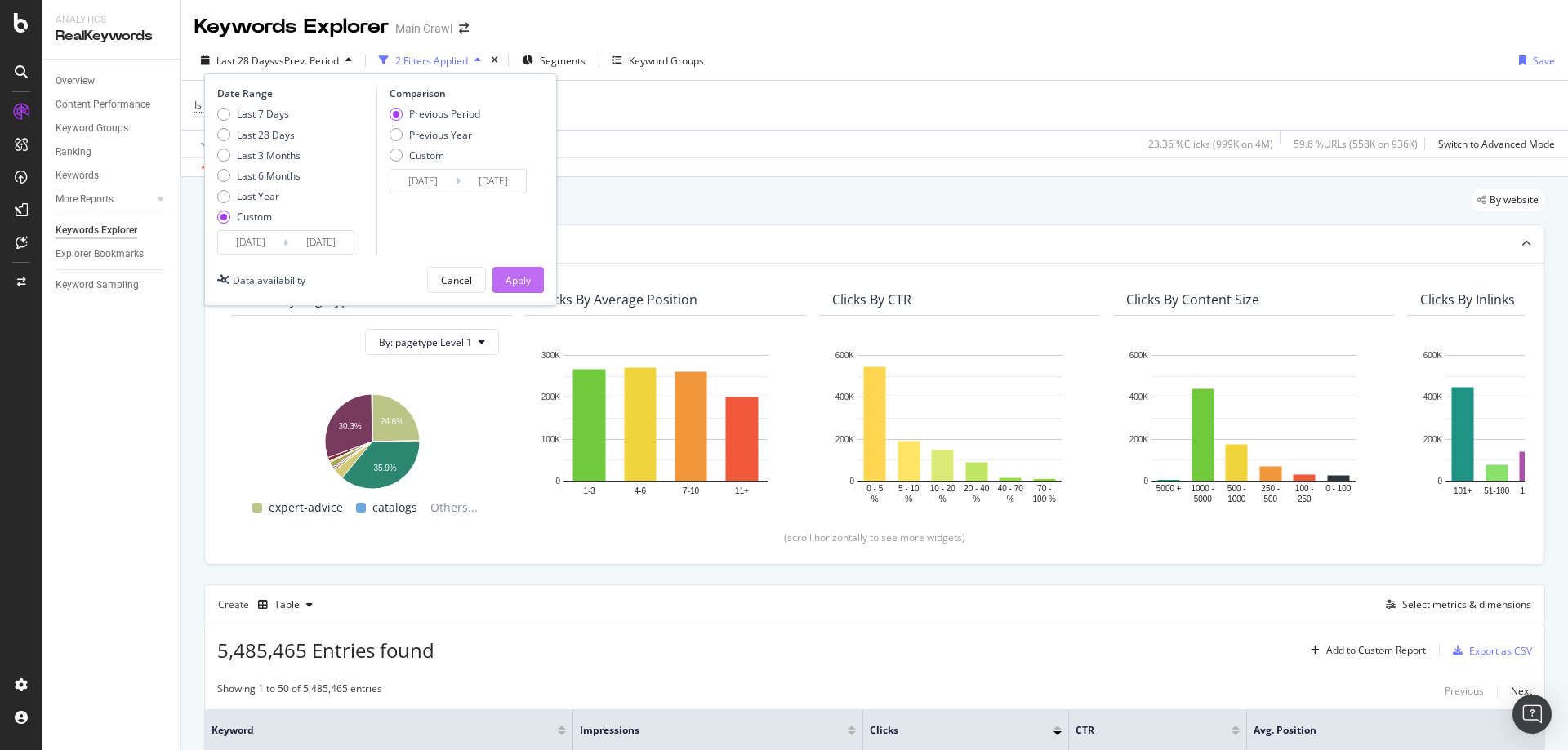
click at [504, 279] on button "Apply" at bounding box center [518, 280] width 52 height 26
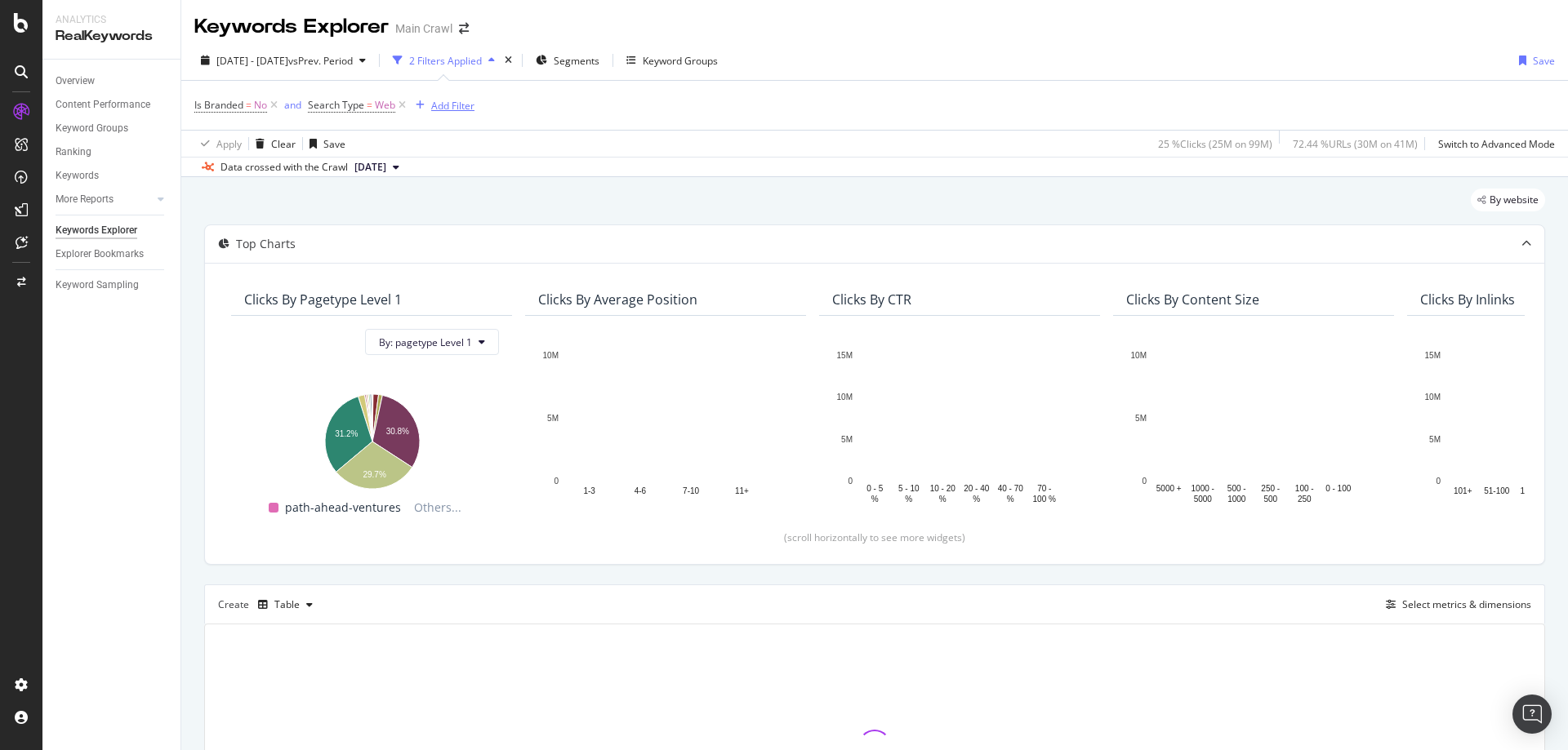
click at [434, 103] on div "Add Filter" at bounding box center [453, 106] width 43 height 14
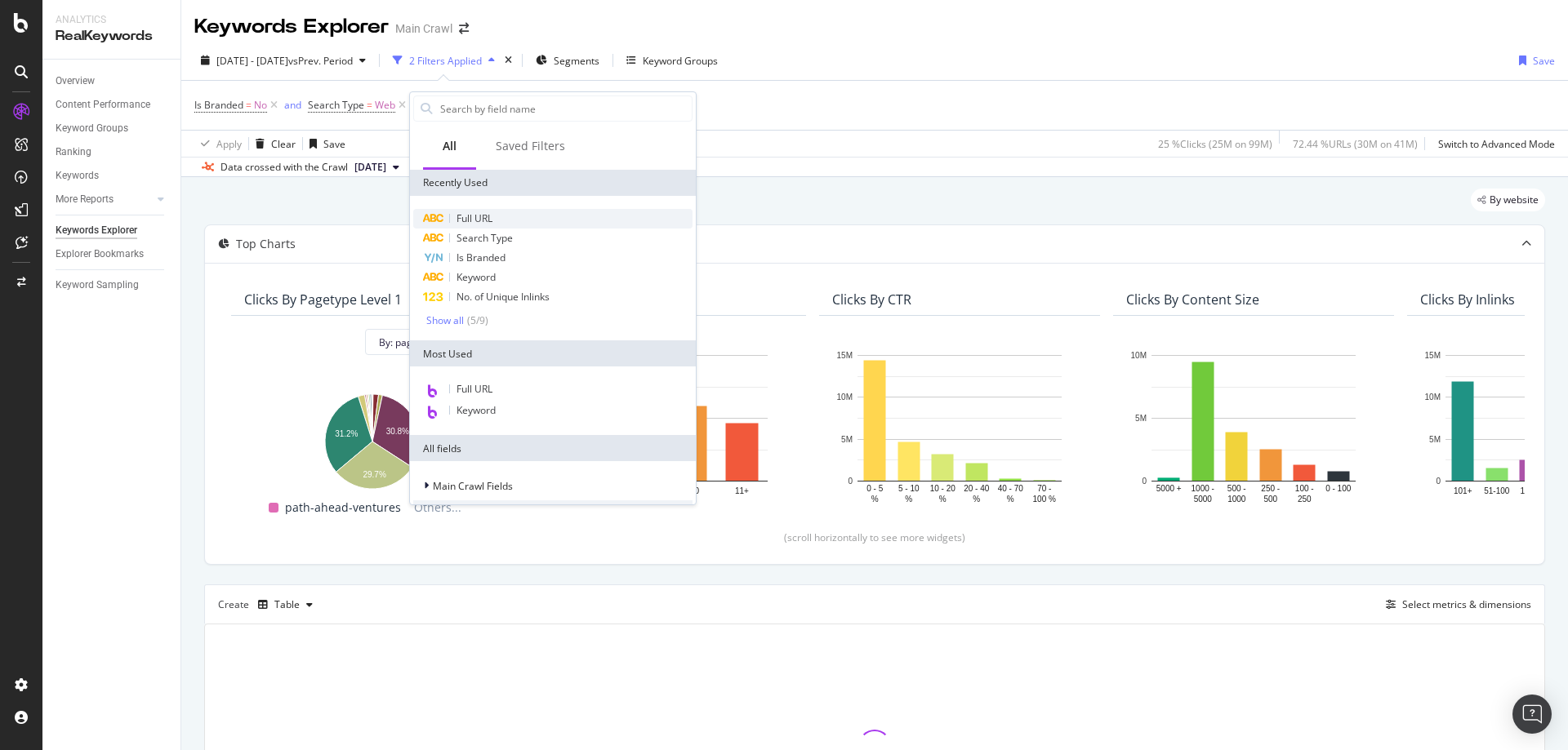
click at [466, 216] on span "Full URL" at bounding box center [475, 218] width 36 height 14
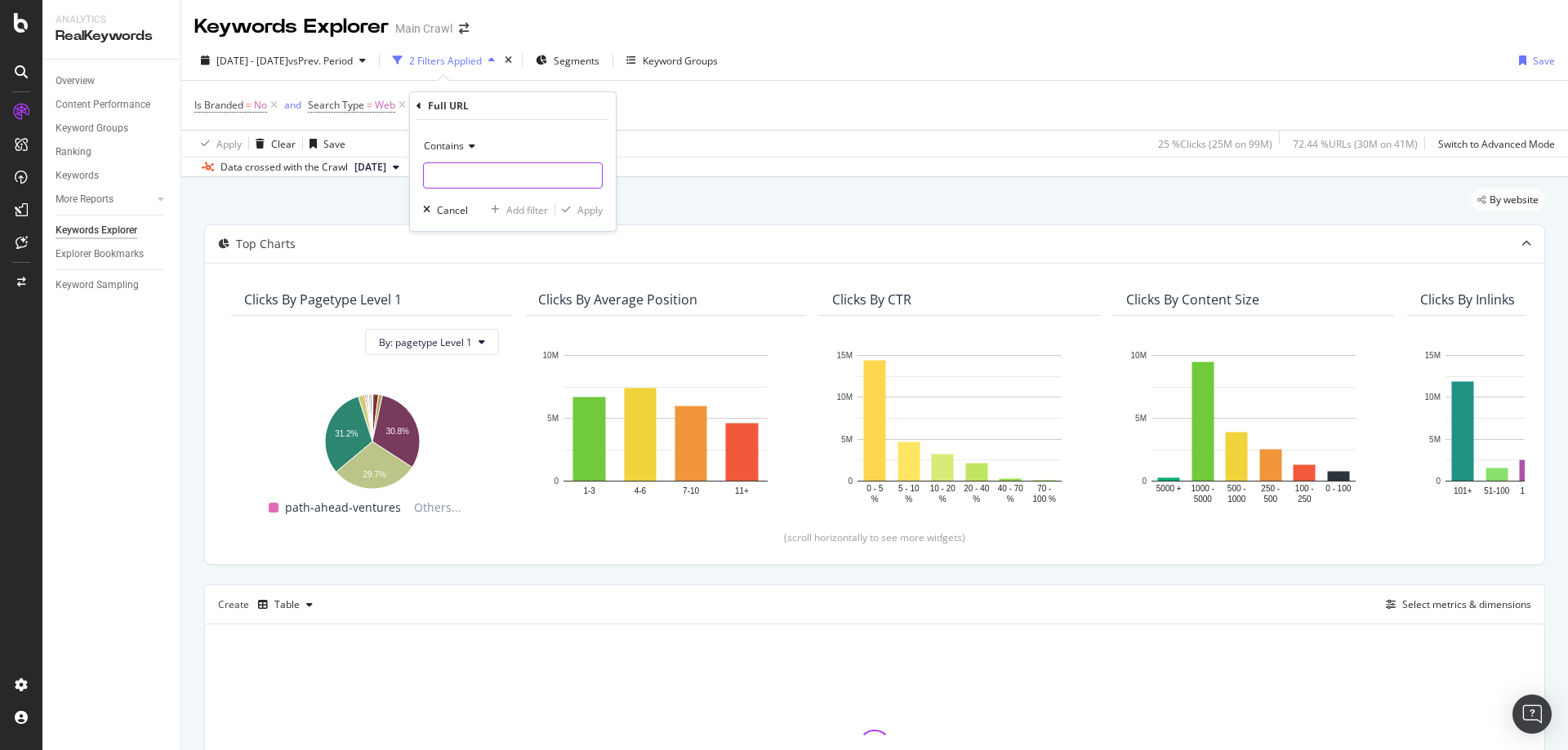
click at [495, 169] on input "text" at bounding box center [512, 175] width 178 height 26
paste input "https://www.rei.com/b/co-op-cycles"
type input "https://www.rei.com/b/co-op-cycles"
click at [583, 210] on div "Apply" at bounding box center [590, 210] width 25 height 14
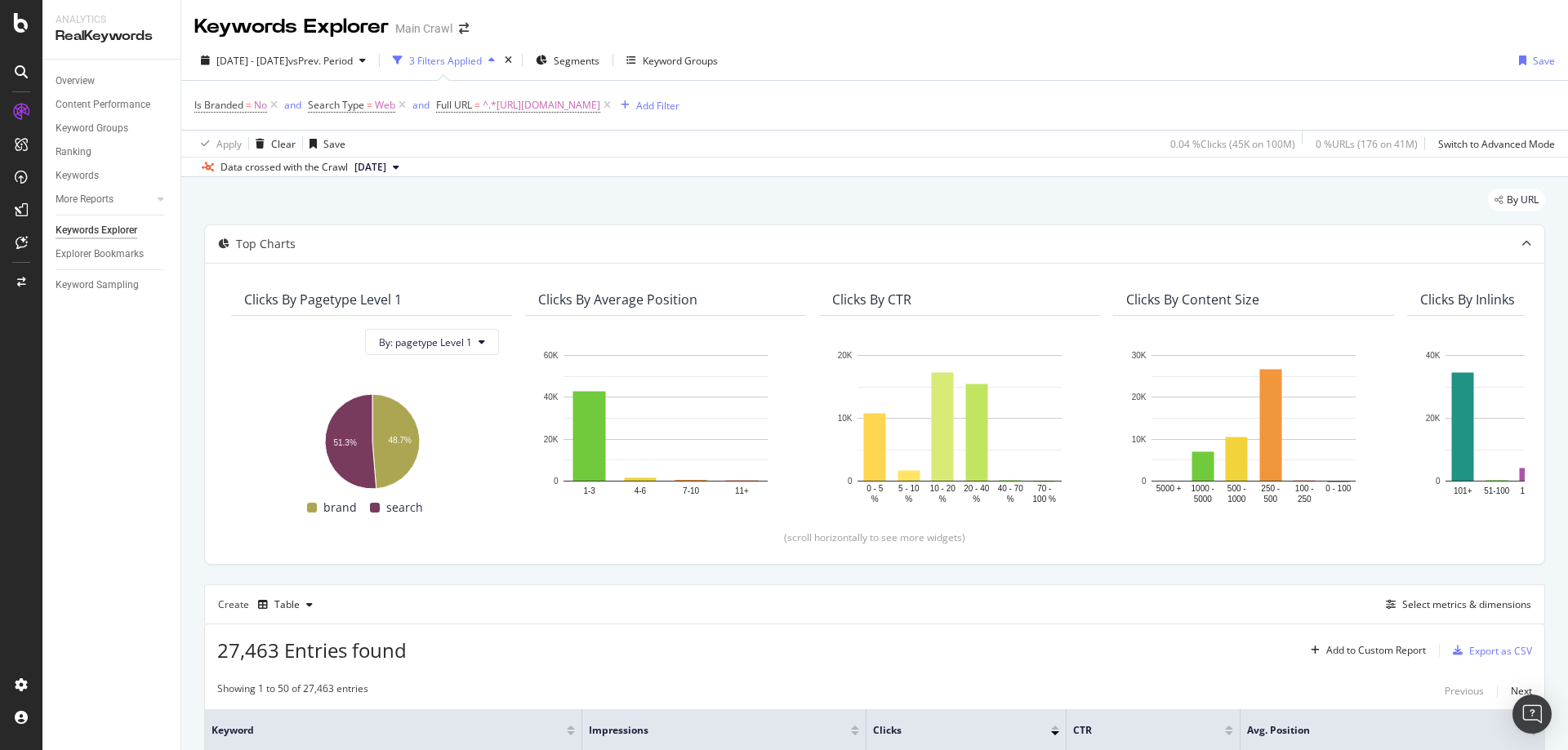
drag, startPoint x: 673, startPoint y: 149, endPoint x: 781, endPoint y: 153, distance: 108.1
click at [673, 148] on div "Apply Clear Save 0.04 % Clicks ( 45K on 100M ) 0 % URLs ( 176 on 41M ) Switch t…" at bounding box center [875, 143] width 1387 height 27
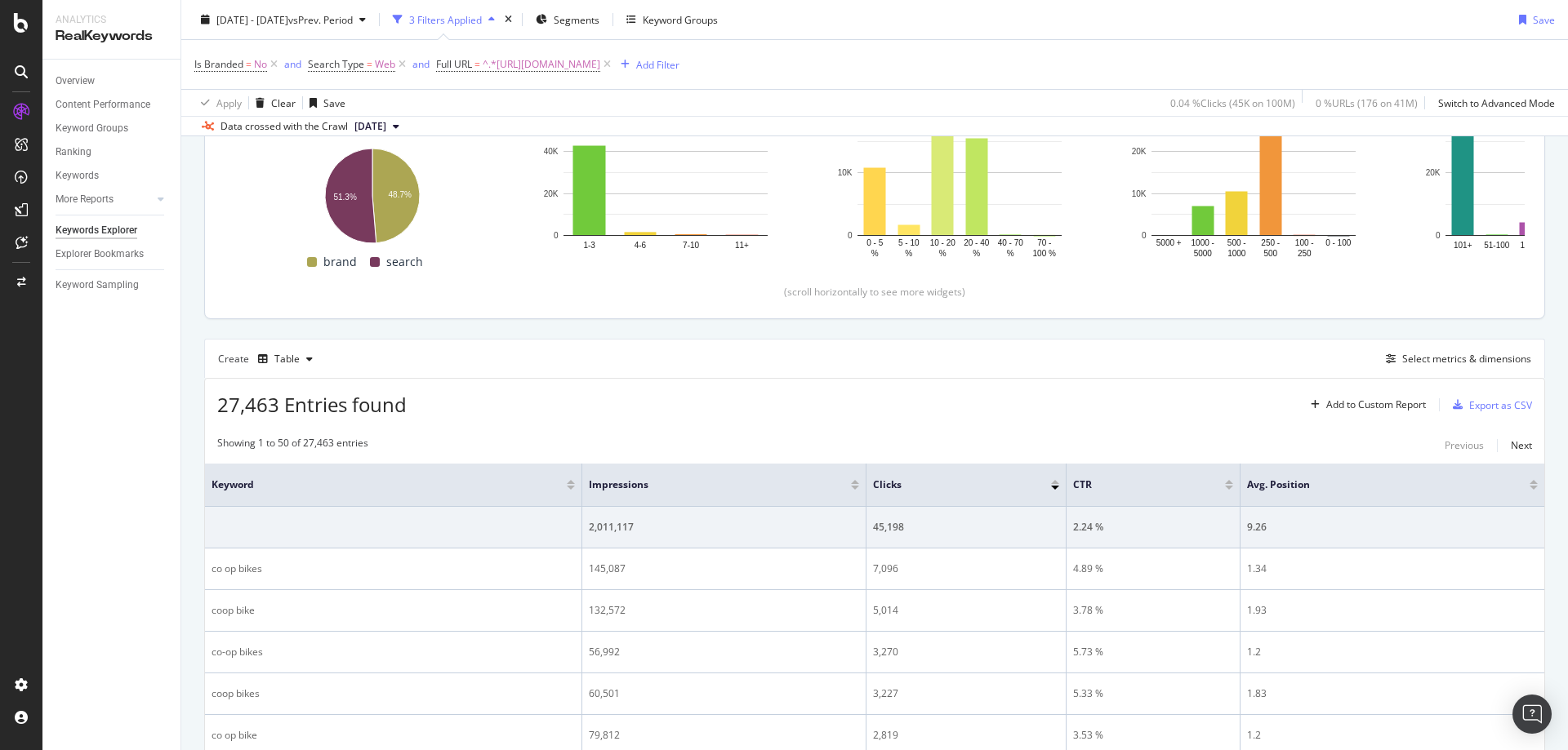
scroll to position [245, 0]
click at [1483, 405] on div "Export as CSV" at bounding box center [1500, 406] width 63 height 14
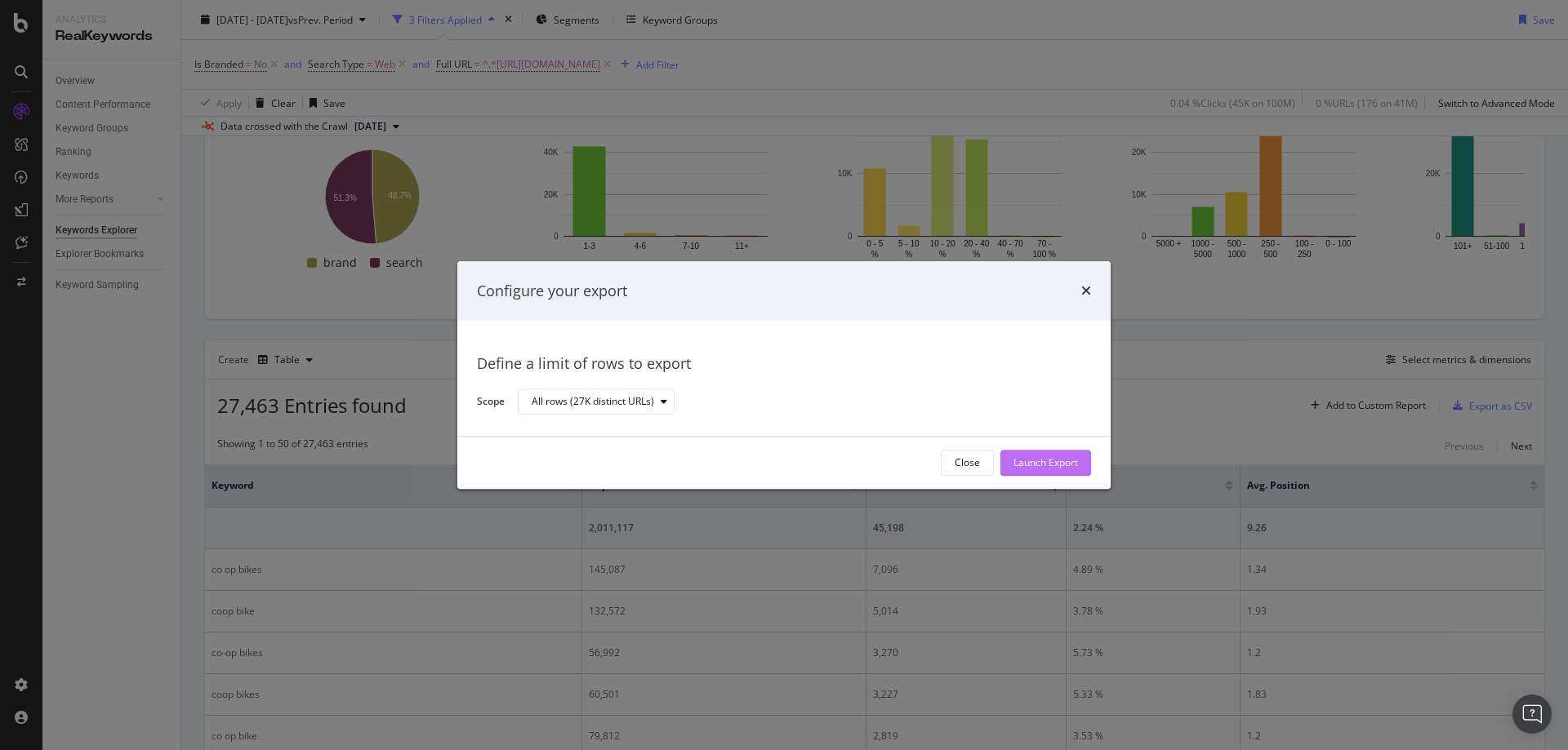
click at [1052, 465] on div "Launch Export" at bounding box center [1045, 463] width 64 height 14
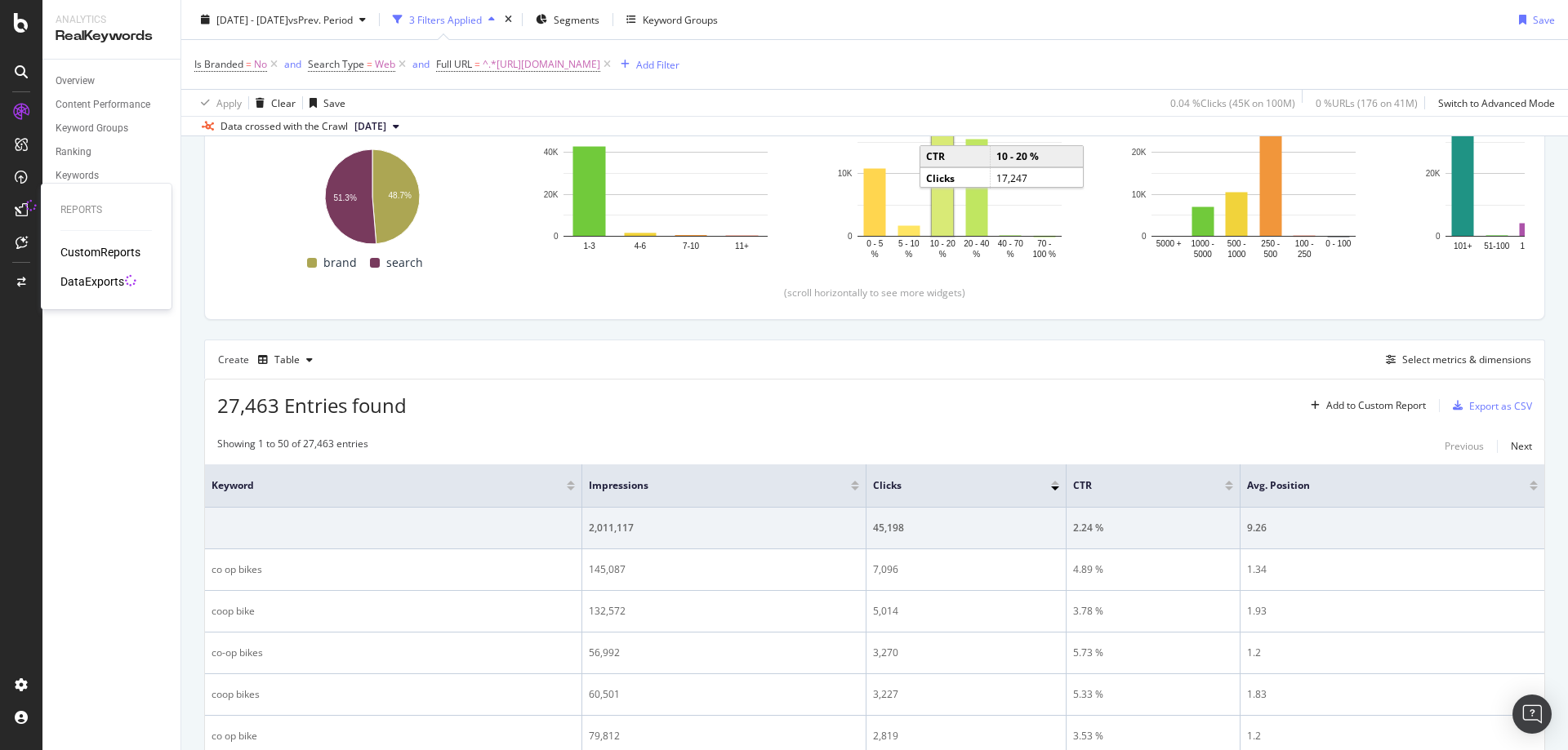
click at [116, 277] on div "DataExports" at bounding box center [92, 281] width 64 height 16
click at [520, 68] on span "^.*https://www.rei.com/b/co-op-cycles.*$" at bounding box center [542, 64] width 118 height 23
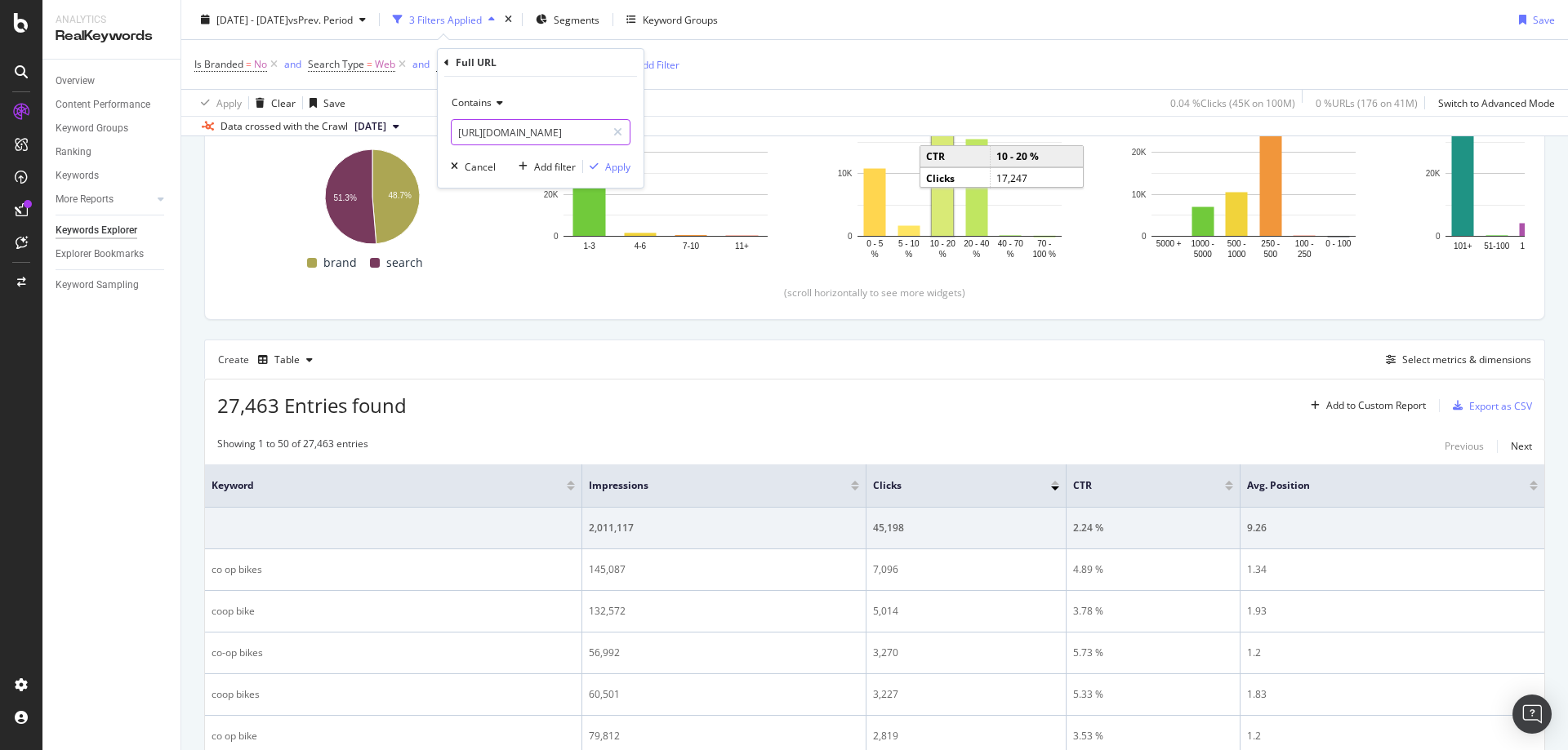
click at [546, 130] on input "https://www.rei.com/b/co-op-cycles" at bounding box center [529, 132] width 155 height 26
paste input "rei-co-op/f/pl-swiftland"
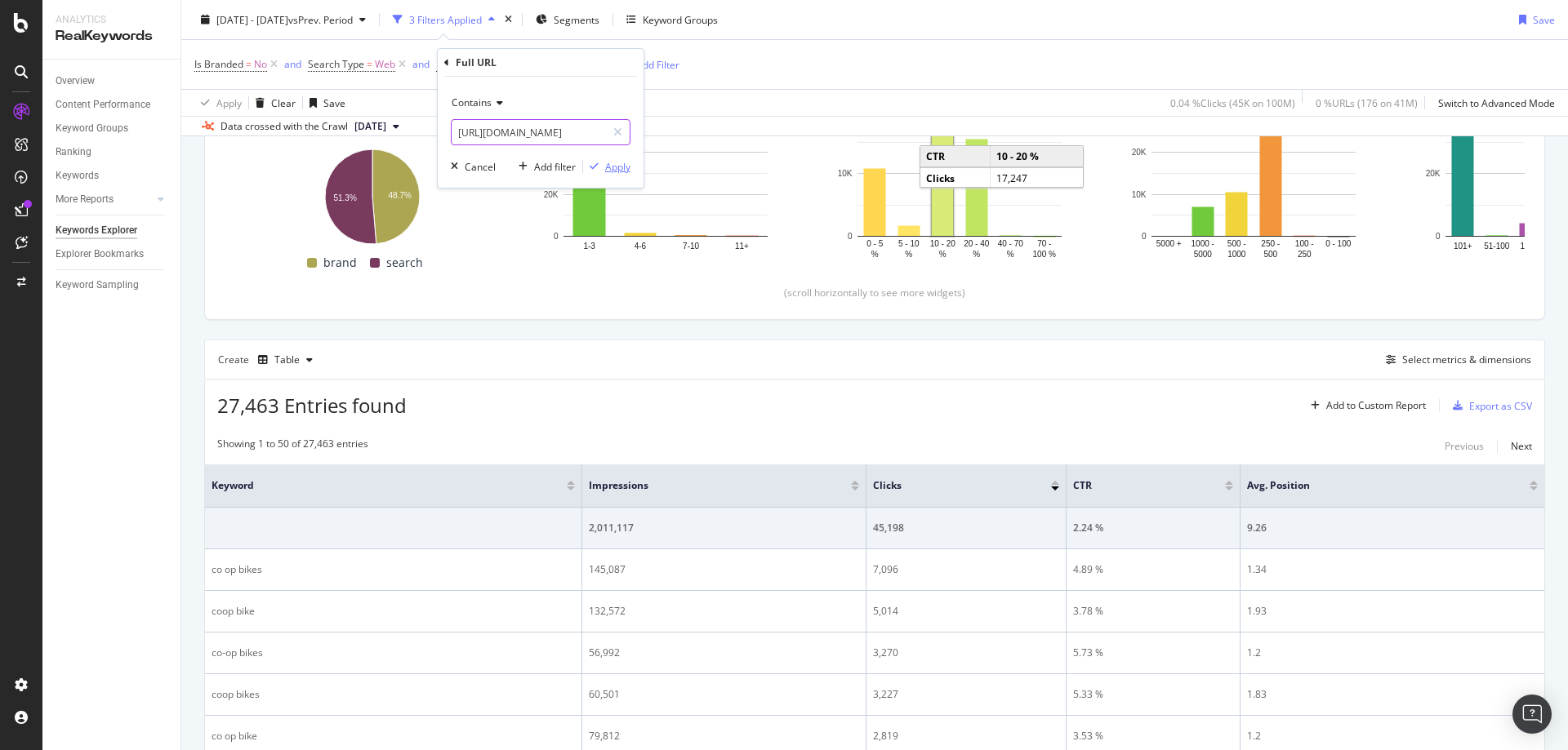
type input "https://www.rei.com/b/rei-co-op/f/pl-swiftland"
click at [622, 161] on div "Apply" at bounding box center [617, 167] width 25 height 14
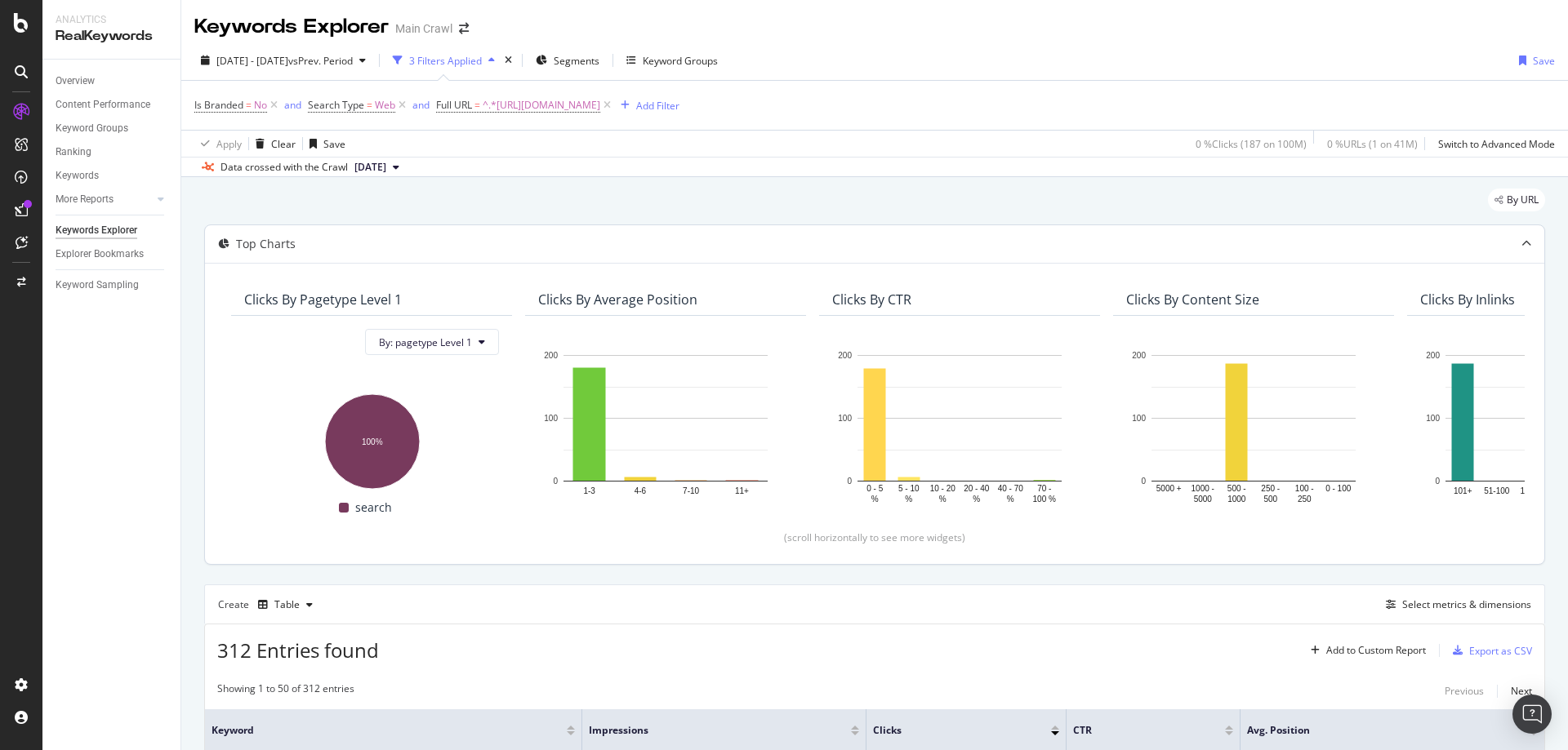
drag, startPoint x: 274, startPoint y: 108, endPoint x: 612, endPoint y: 274, distance: 376.6
click at [274, 108] on icon at bounding box center [274, 105] width 14 height 16
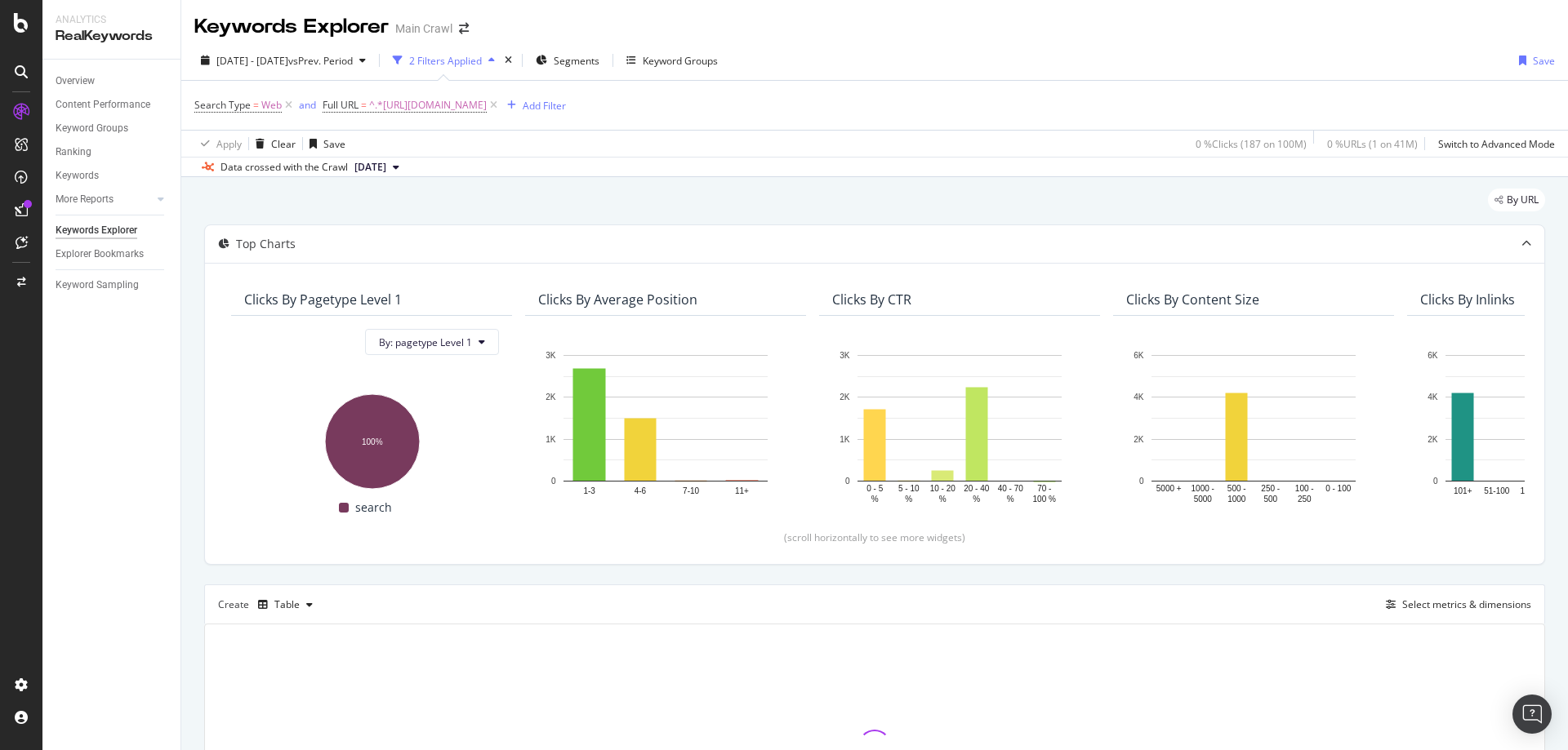
click at [793, 48] on div "2024 Jan. 1st - 2025 Jul. 31st vs Prev. Period 2 Filters Applied Segments Keywo…" at bounding box center [875, 63] width 1387 height 33
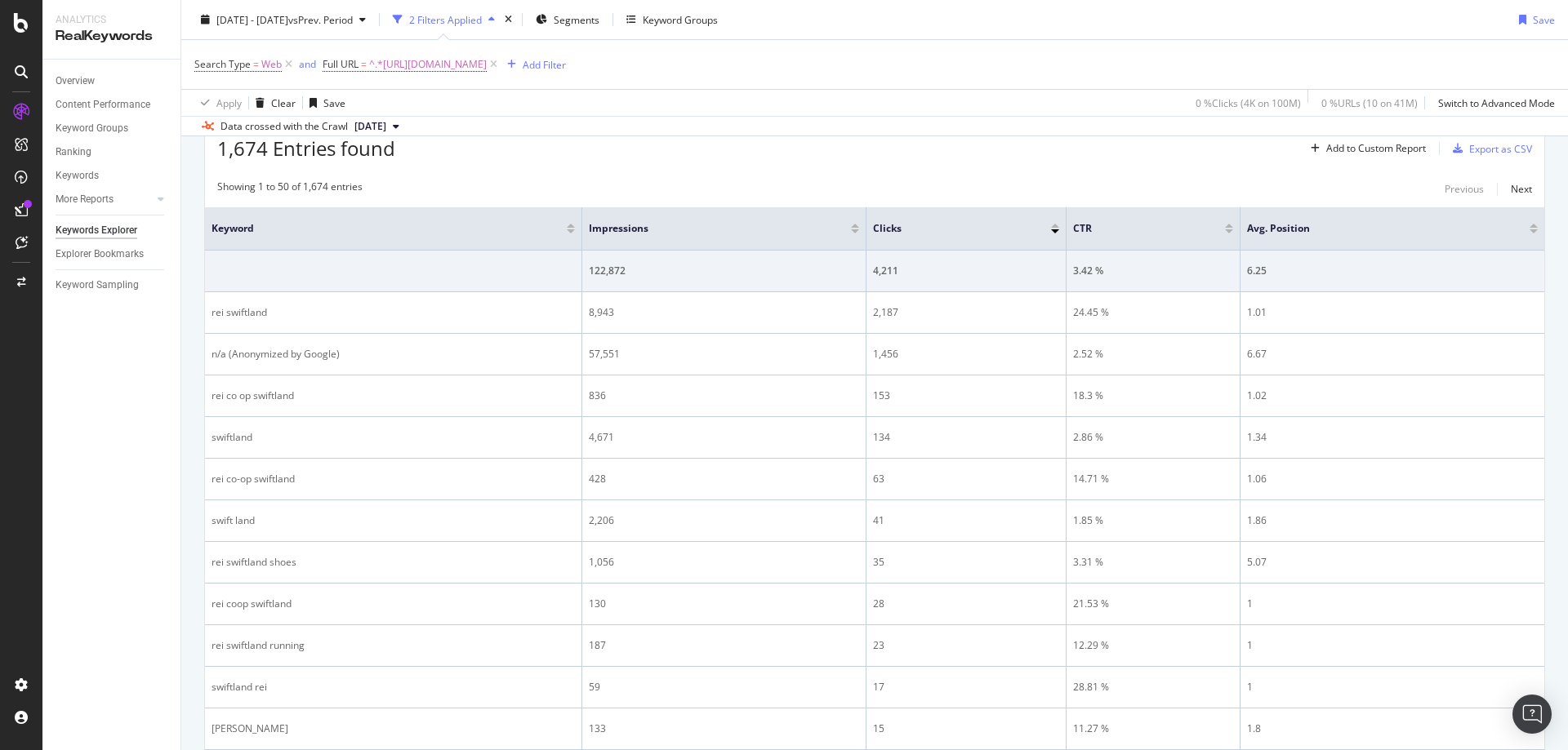
scroll to position [94, 0]
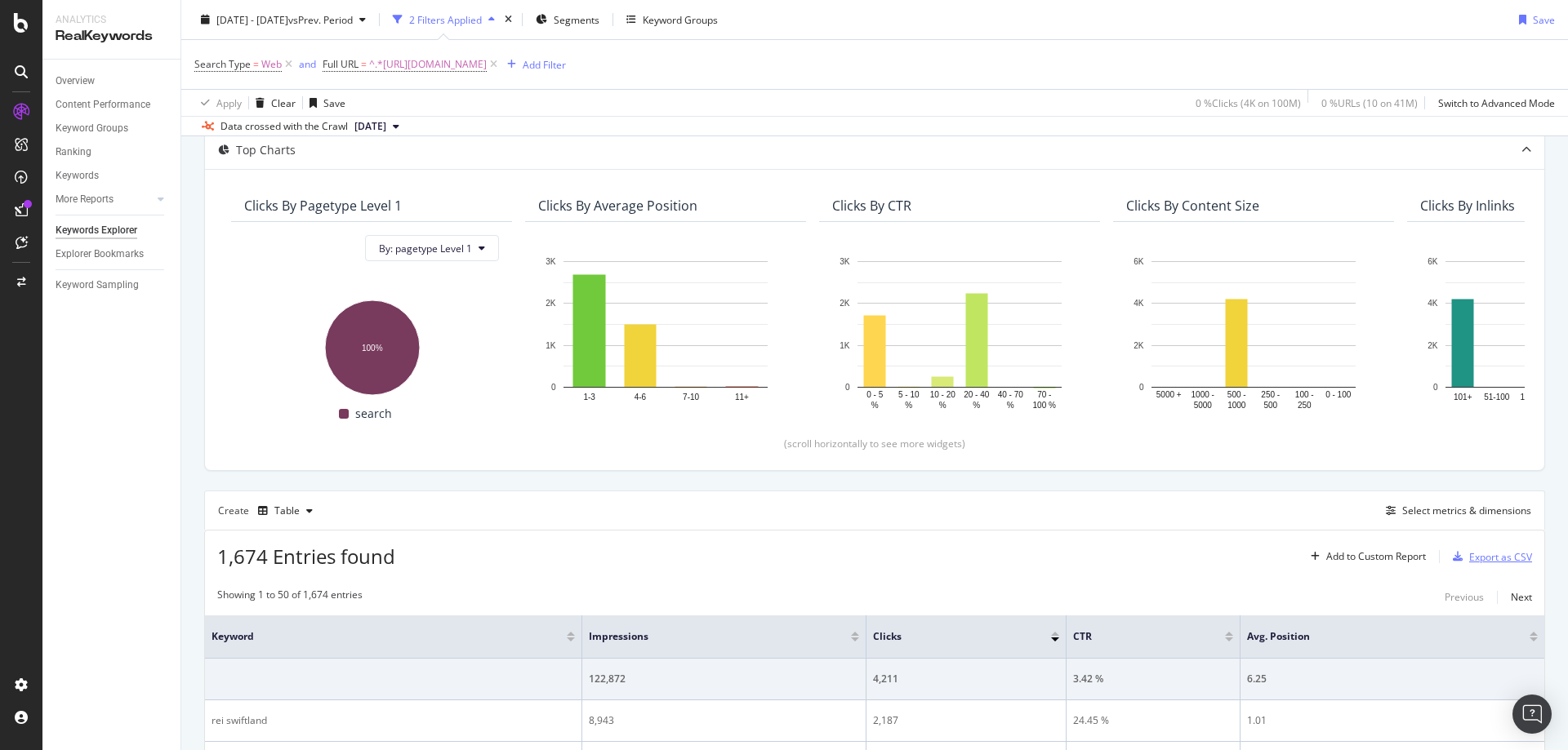
click at [1487, 558] on div "Export as CSV" at bounding box center [1500, 557] width 63 height 14
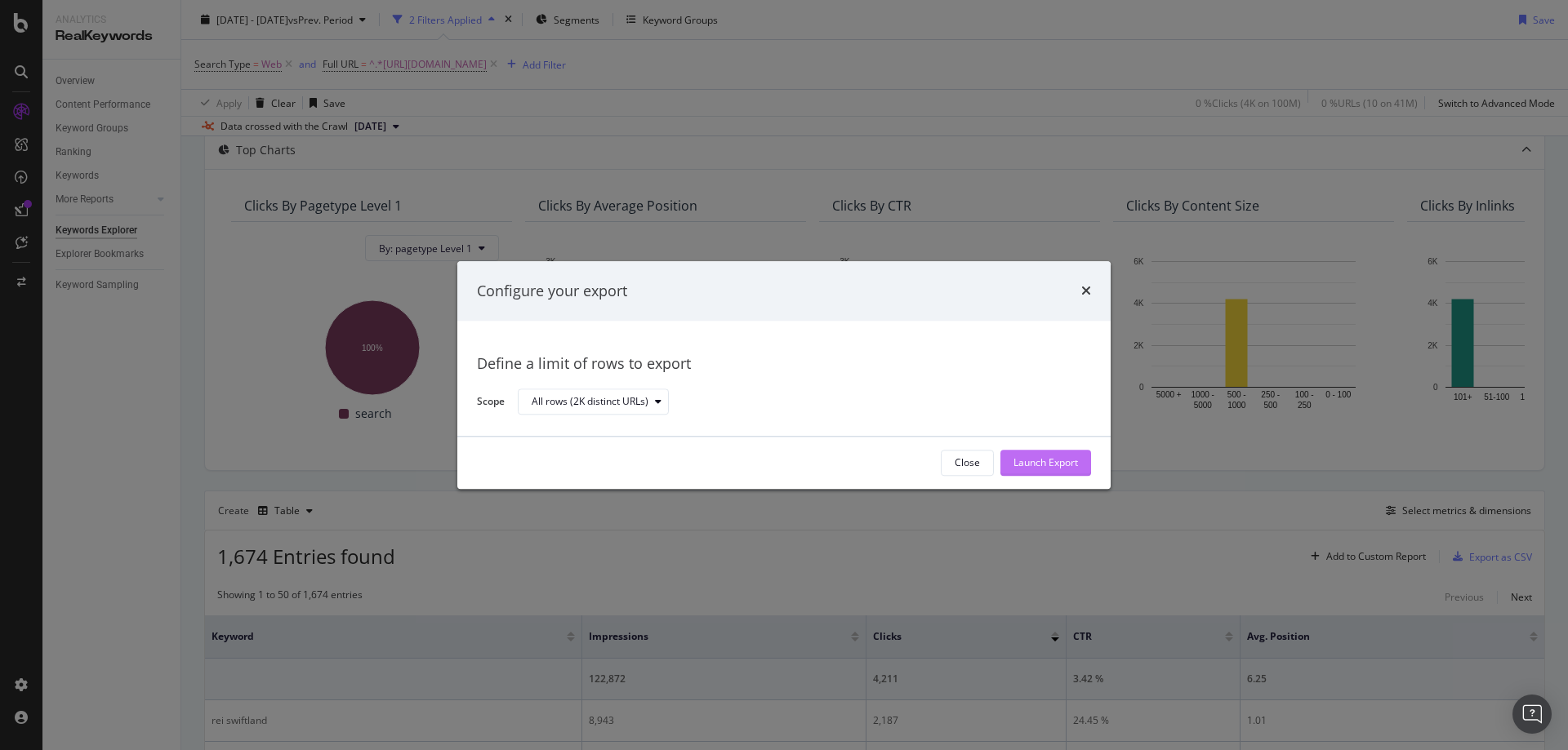
click at [1065, 458] on div "Launch Export" at bounding box center [1045, 463] width 64 height 14
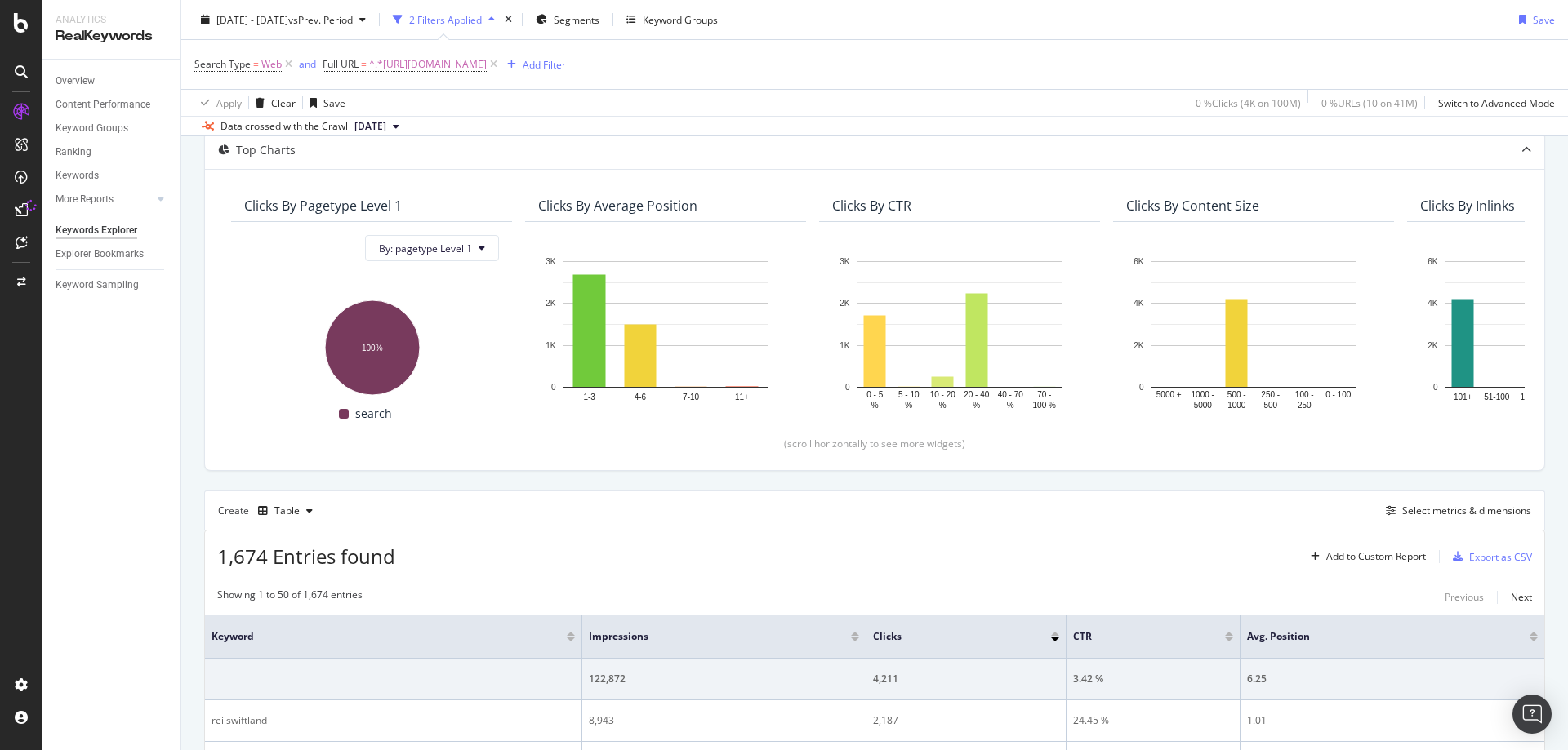
click at [1035, 25] on div "2024 Jan. 1st - 2025 Jul. 31st vs Prev. Period 2 Filters Applied Segments Keywo…" at bounding box center [875, 23] width 1387 height 33
click at [487, 60] on span "^.*https://www.rei.com/b/rei-co-op/f/pl-swiftland.*$" at bounding box center [427, 64] width 118 height 23
click at [438, 125] on input "https://www.rei.com/b/rei-co-op/f/pl-swiftland" at bounding box center [414, 132] width 155 height 26
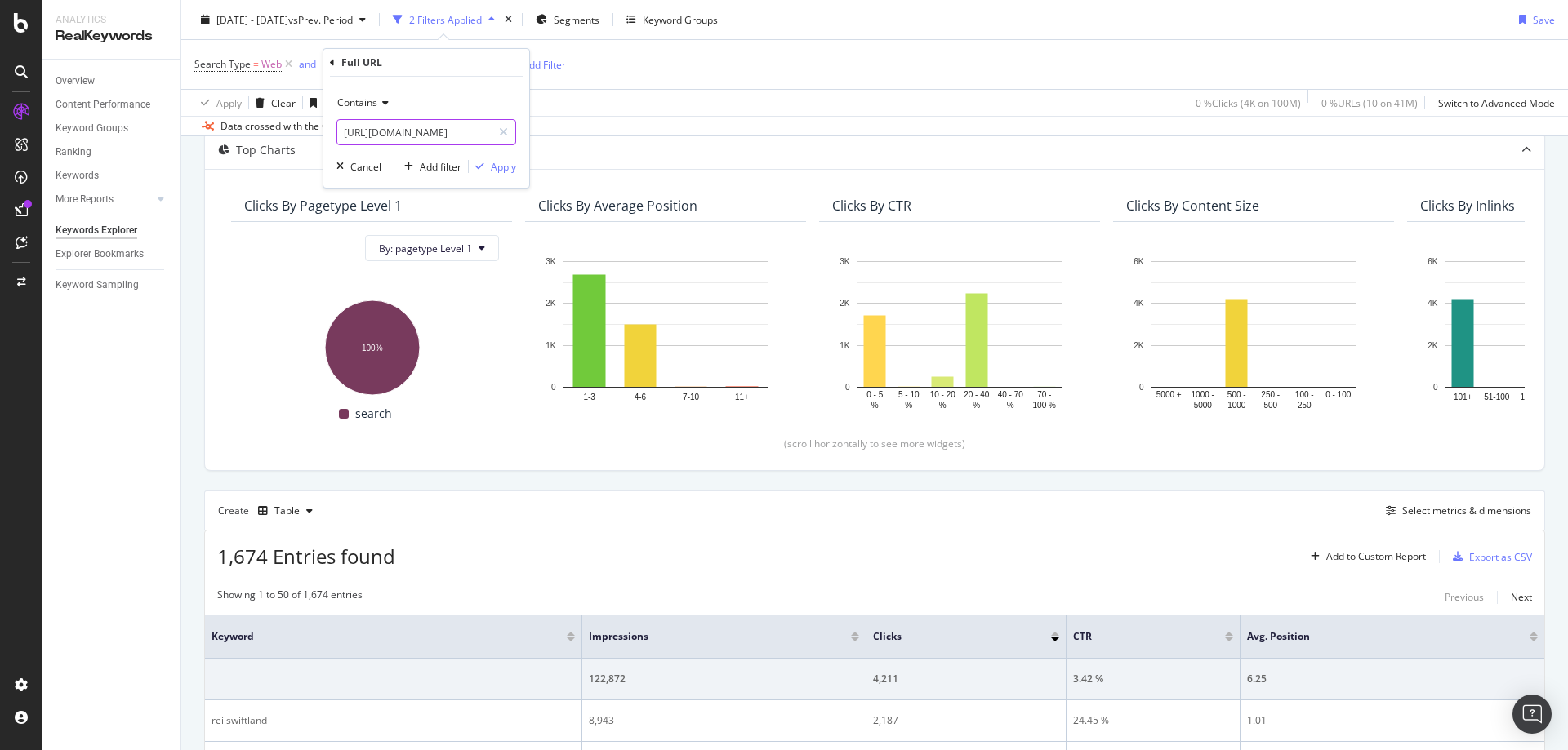
paste input "co-op-cycles"
type input "https://www.rei.com/b/co-op-cycles"
click at [500, 176] on div "Contains https://www.rei.com/b/co-op-cycles Cancel Add filter Apply" at bounding box center [426, 132] width 206 height 111
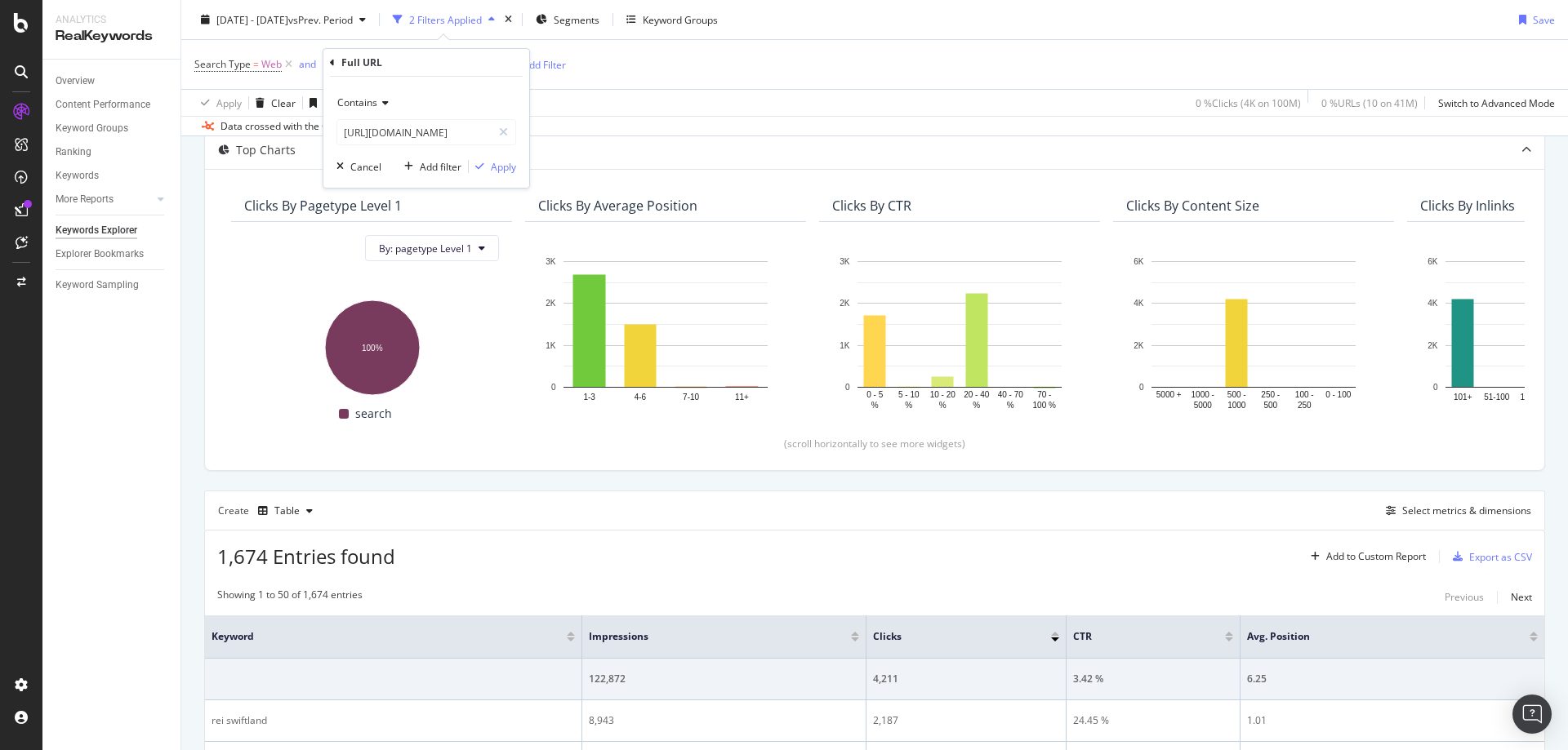
click at [516, 169] on div "Contains https://www.rei.com/b/co-op-cycles Cancel Add filter Apply" at bounding box center [426, 132] width 206 height 111
click at [509, 169] on div "Apply" at bounding box center [503, 167] width 25 height 14
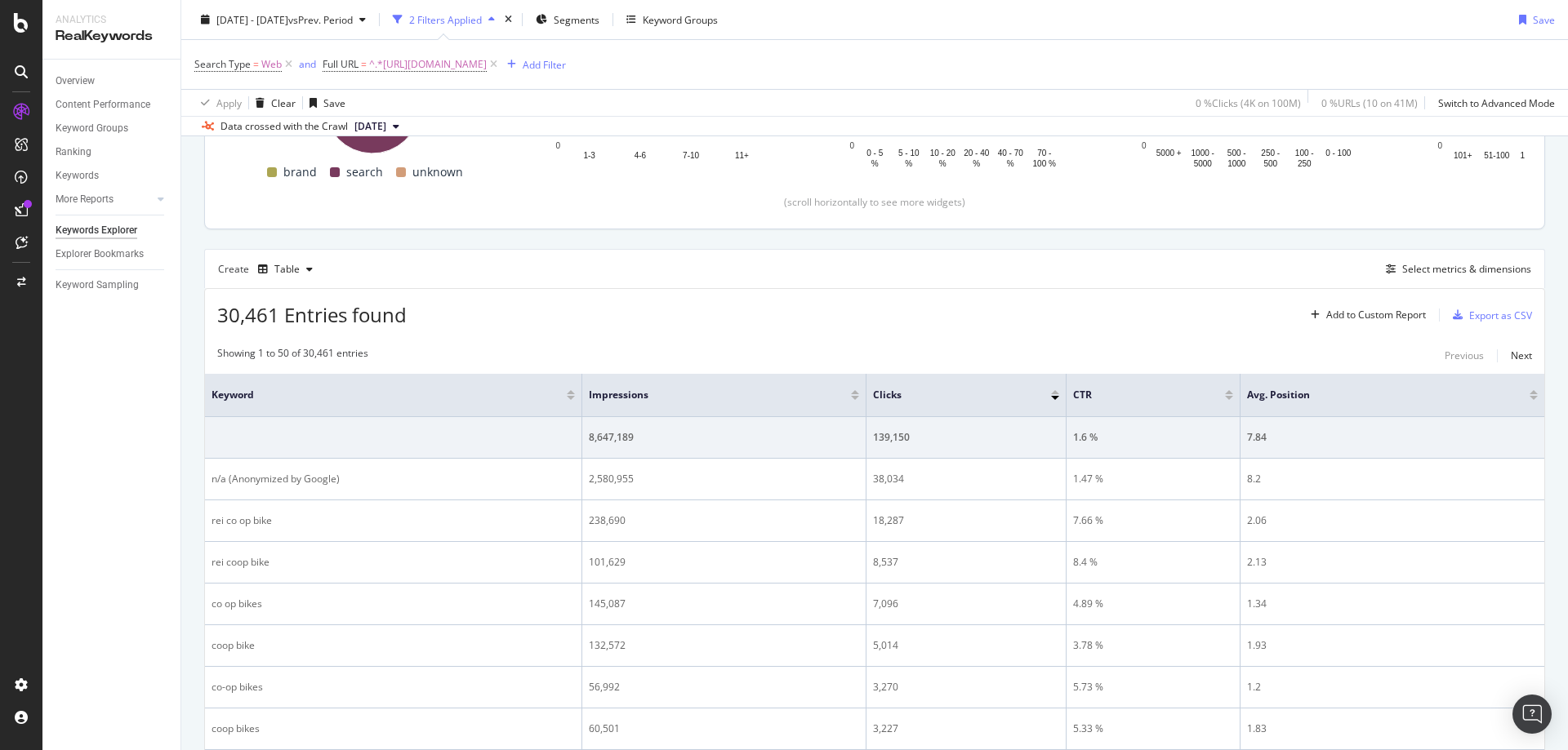
scroll to position [339, 0]
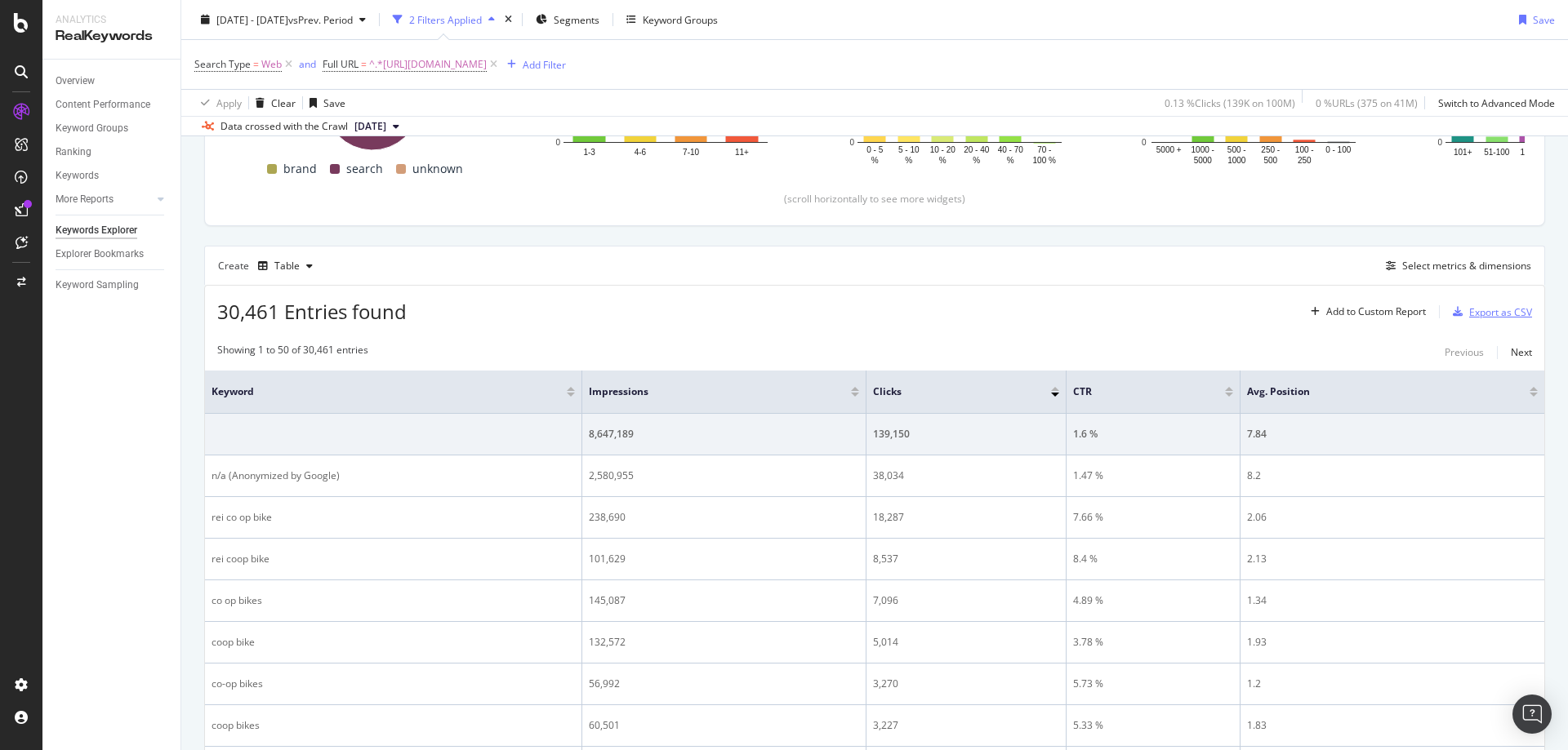
click at [1474, 308] on div "Export as CSV" at bounding box center [1500, 312] width 63 height 14
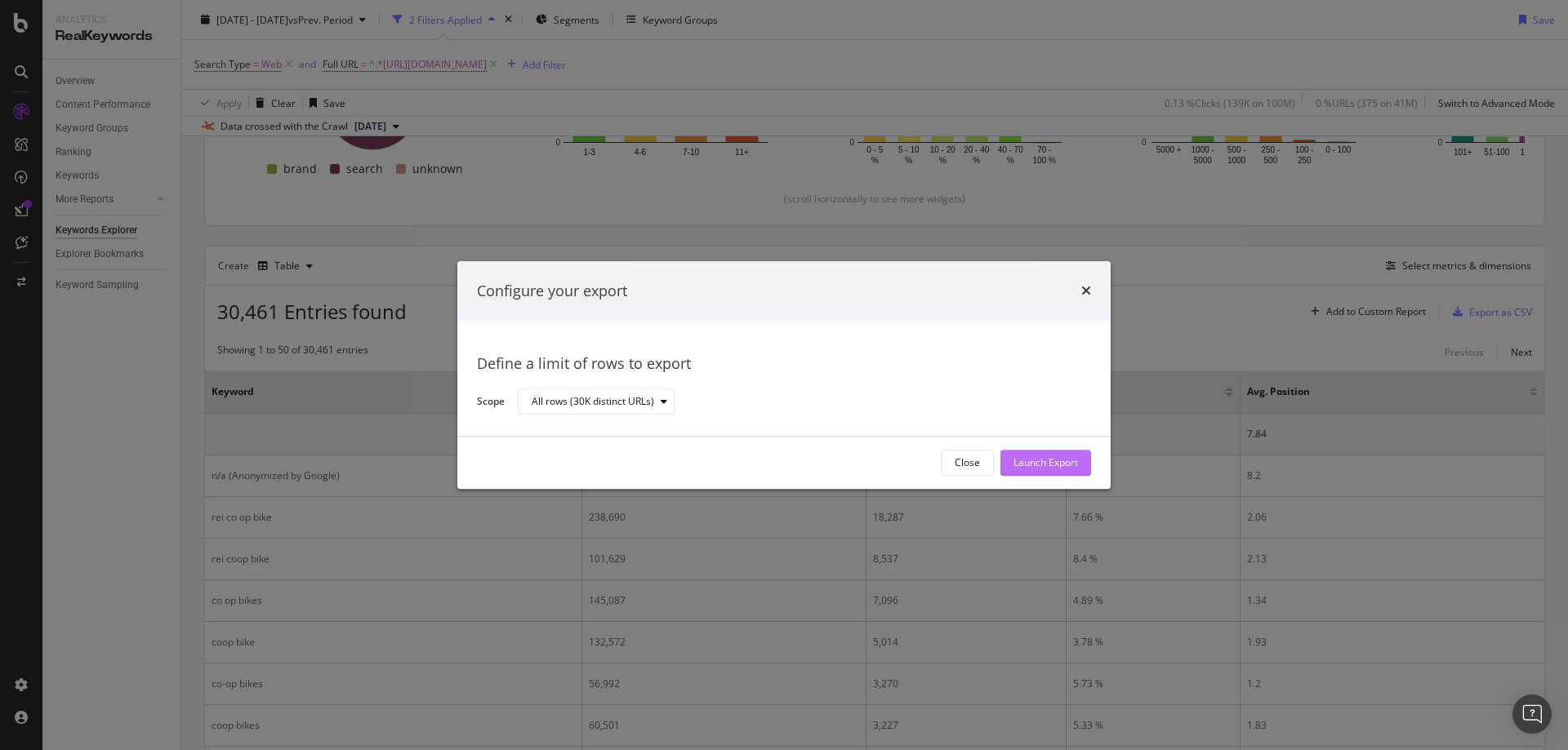
click at [1063, 459] on div "Launch Export" at bounding box center [1045, 463] width 64 height 14
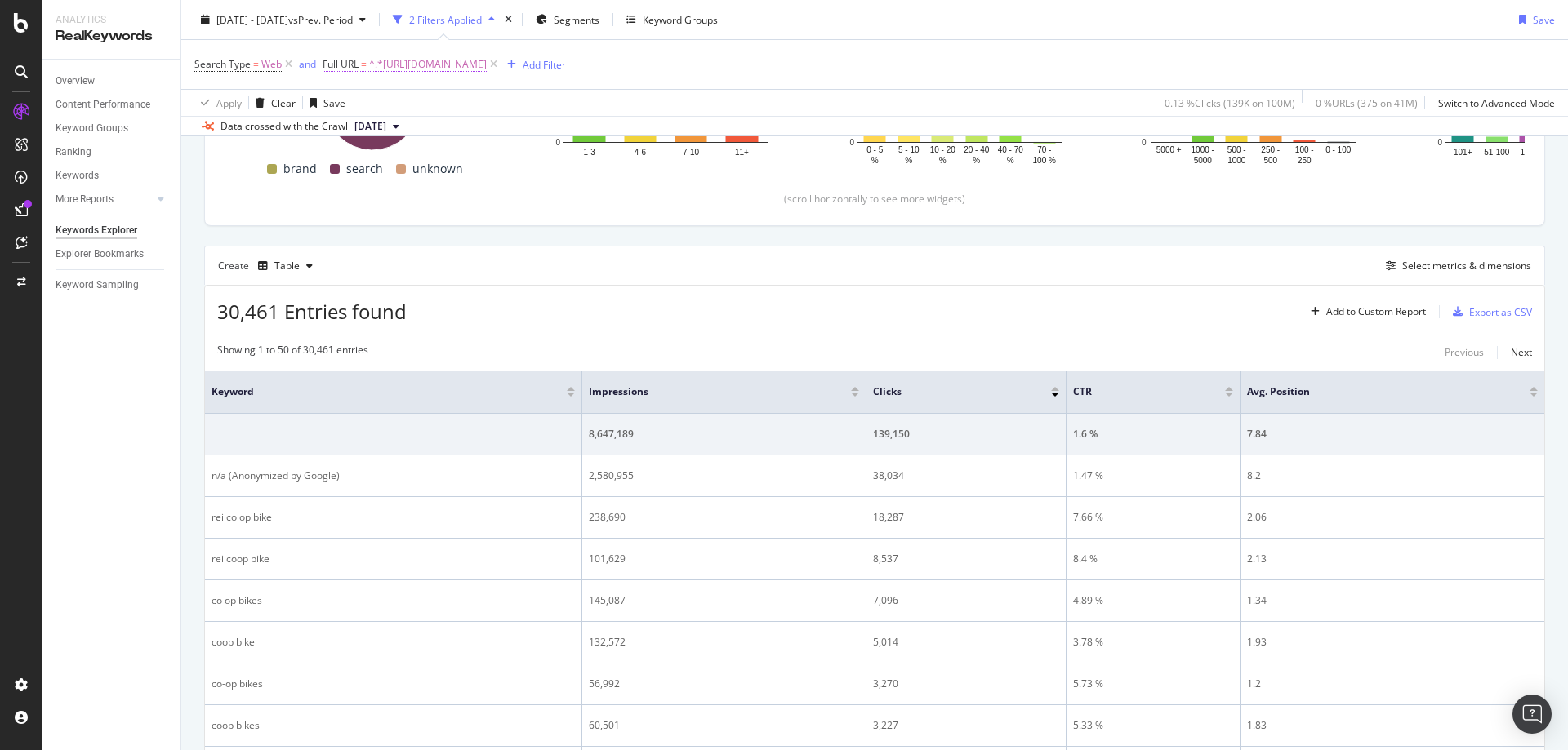
click at [475, 60] on span "^.*https://www.rei.com/b/co-op-cycles.*$" at bounding box center [427, 64] width 118 height 23
click at [406, 137] on input "https://www.rei.com/b/co-op-cycles" at bounding box center [414, 132] width 155 height 26
paste input "rei-co-op/c/camping-and-hiking"
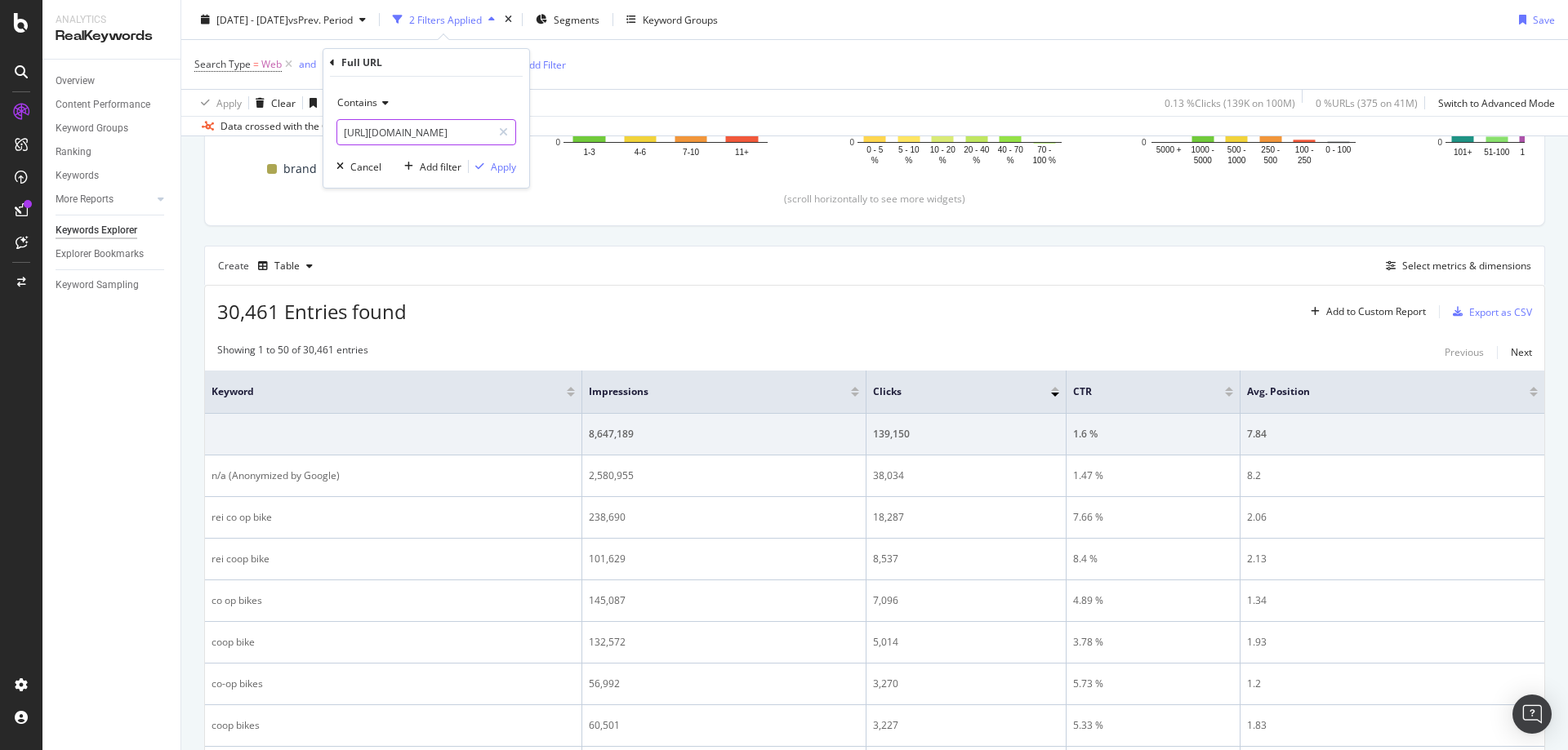
scroll to position [0, 107]
type input "https://www.rei.com/b/rei-co-op/c/camping-and-hiking"
click at [494, 169] on div "Apply" at bounding box center [503, 167] width 25 height 14
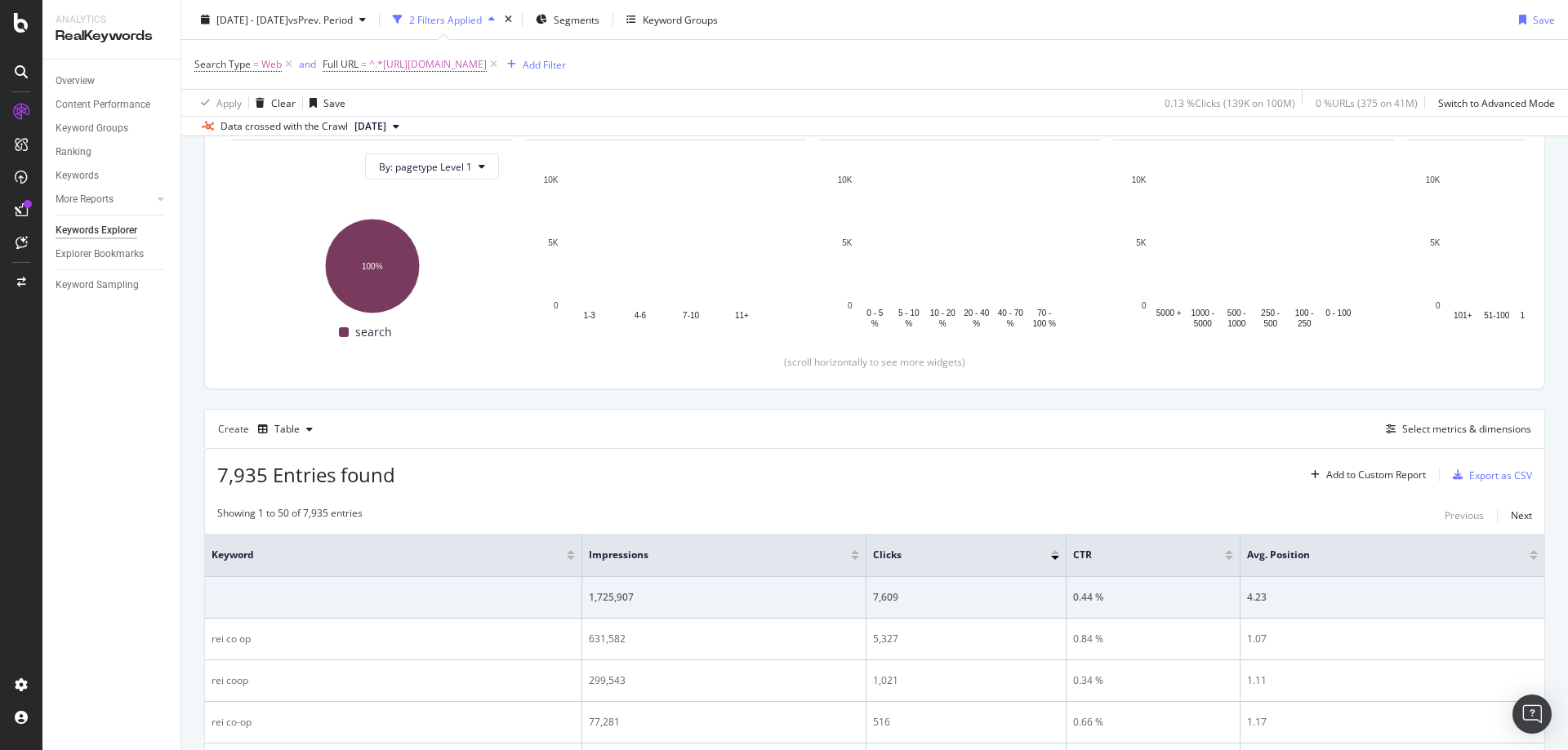
scroll to position [339, 0]
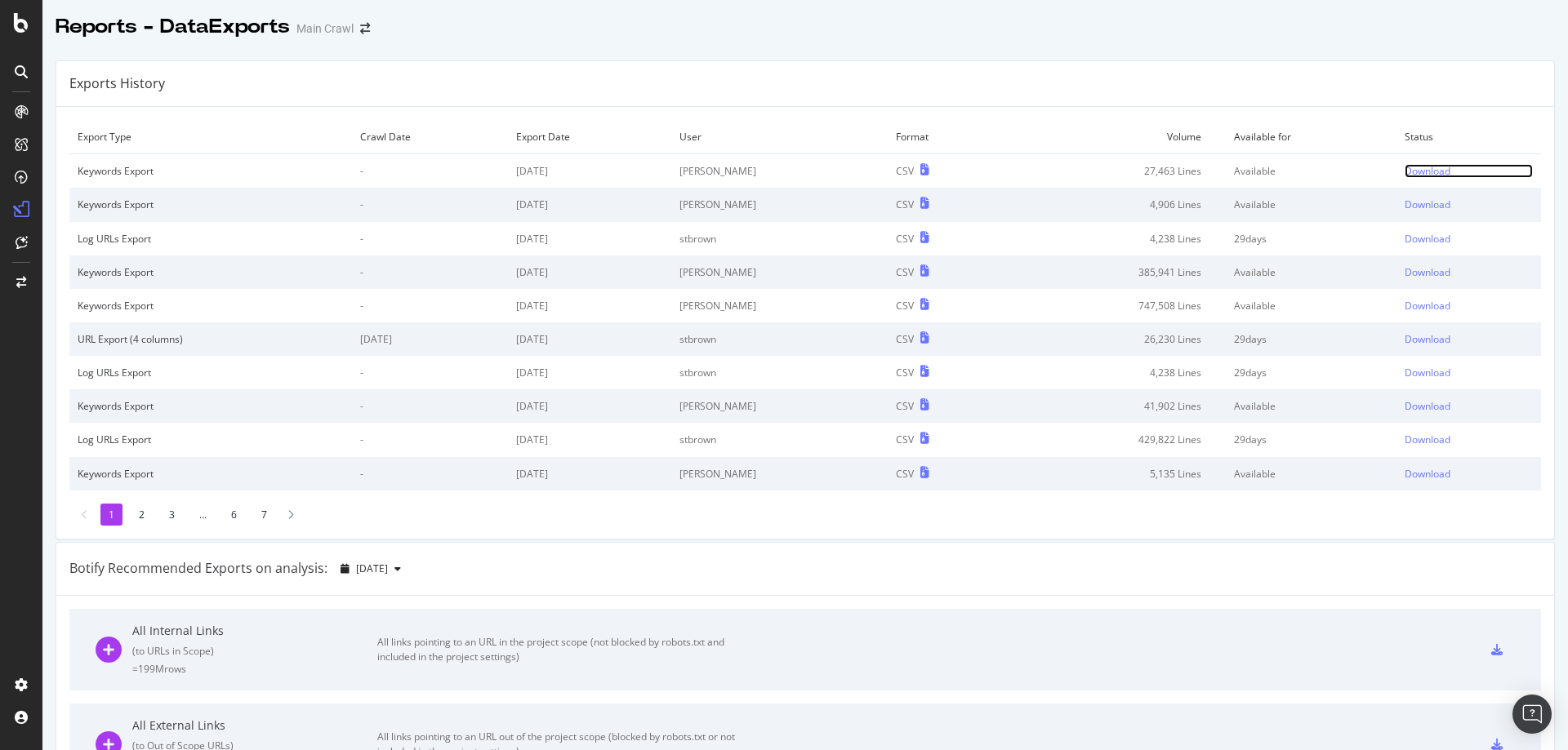
click at [1405, 175] on div "Download" at bounding box center [1427, 171] width 45 height 14
click at [1412, 178] on div "Download" at bounding box center [1427, 171] width 45 height 14
